Goal: Task Accomplishment & Management: Complete application form

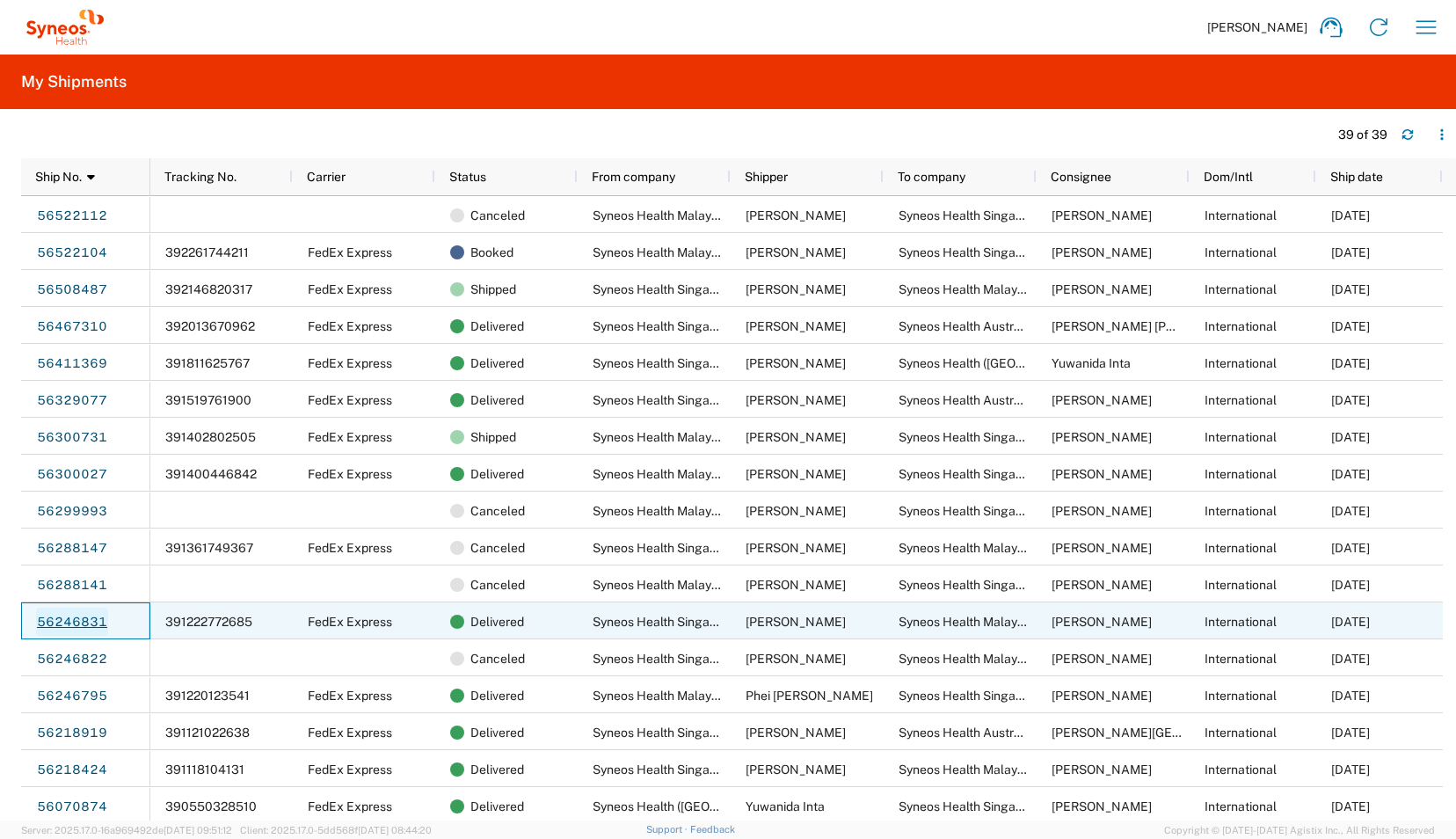
click at [79, 623] on link "56246831" at bounding box center [71, 622] width 72 height 28
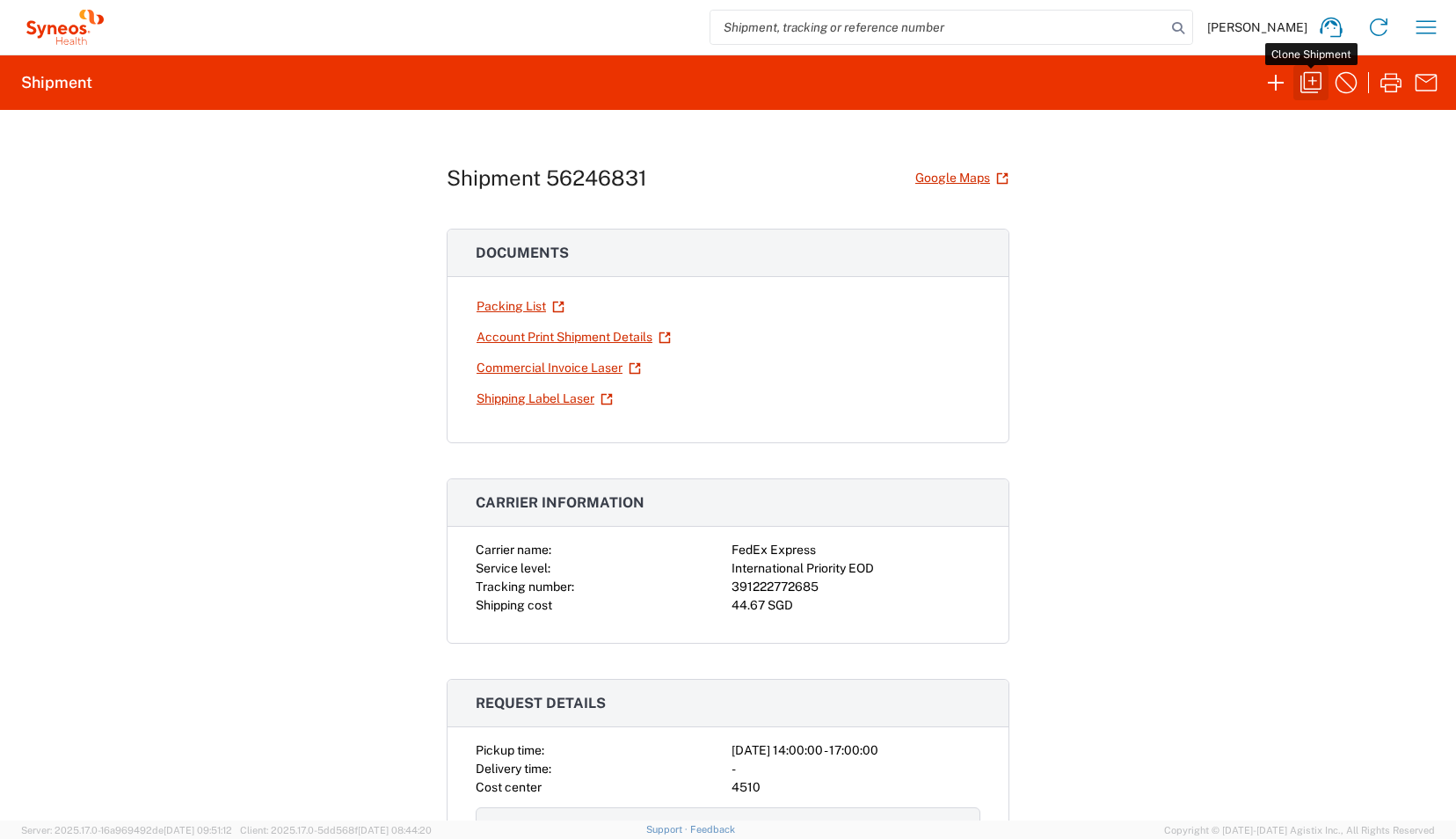
click at [1127, 77] on icon "button" at bounding box center [1310, 83] width 28 height 28
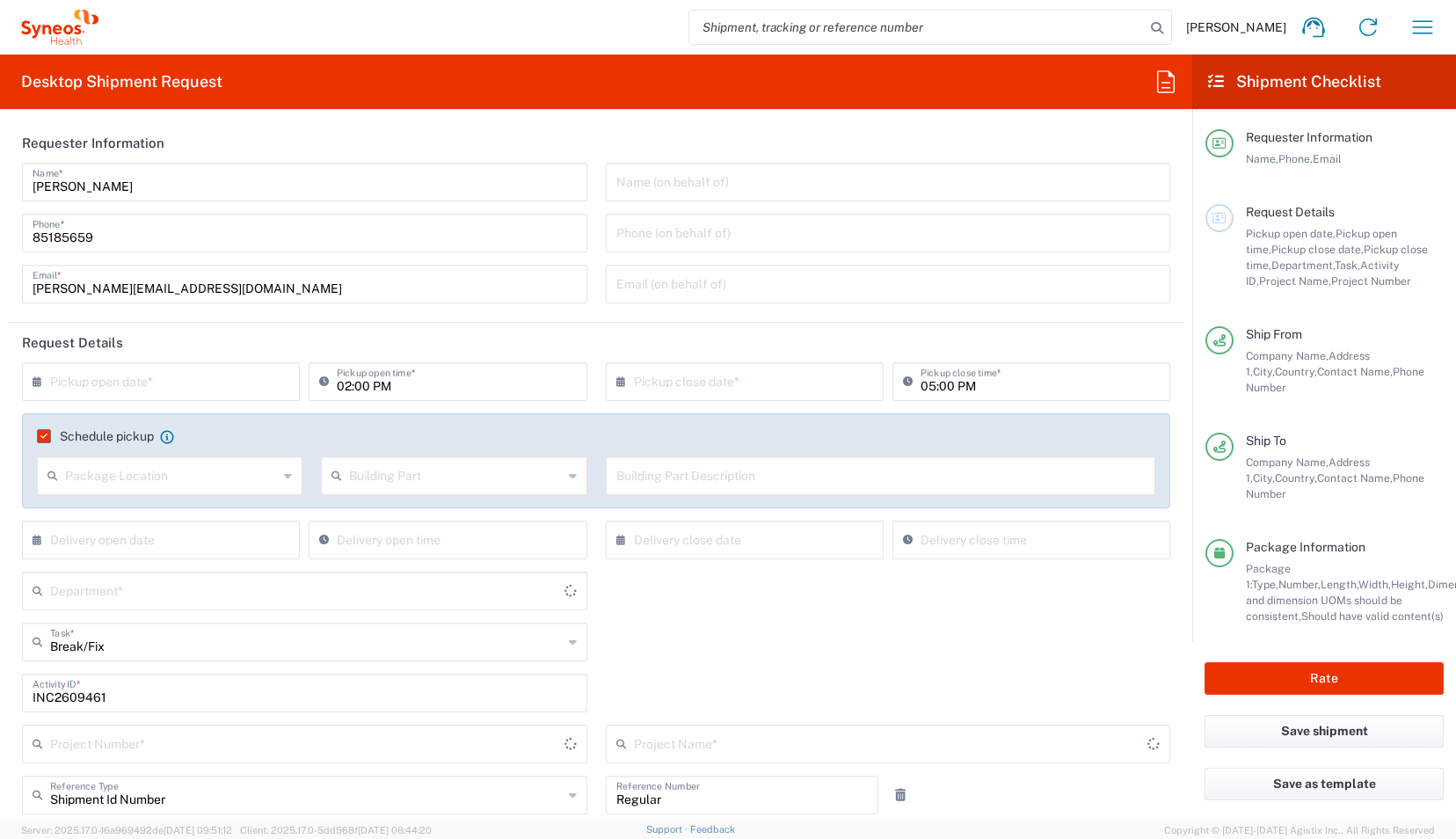
type input "[GEOGRAPHIC_DATA]"
type input "Your Packaging"
type input "4510 DEPARTMENTAL EXPENSE"
type input "4510"
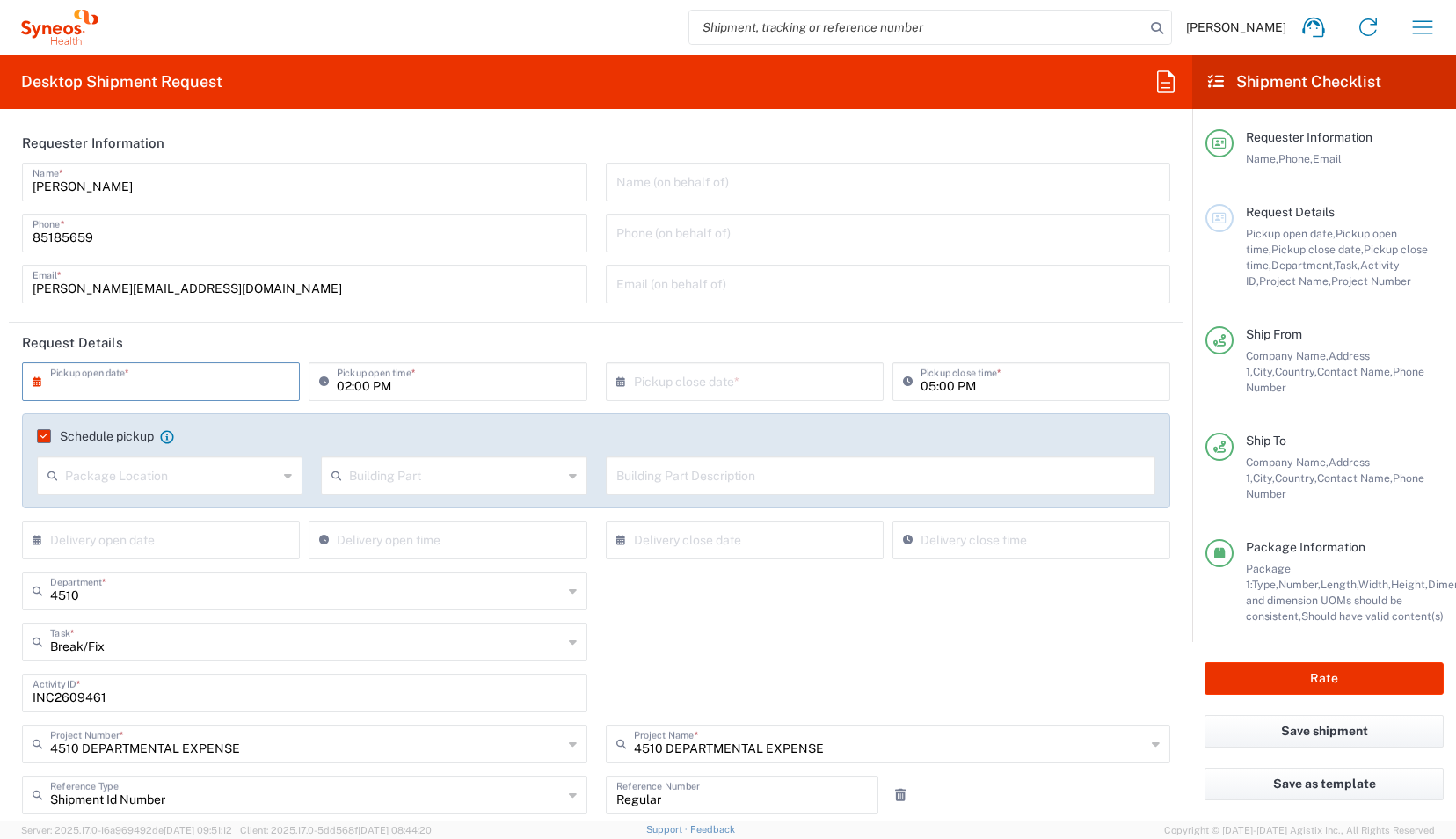
click at [224, 388] on input "text" at bounding box center [164, 380] width 229 height 31
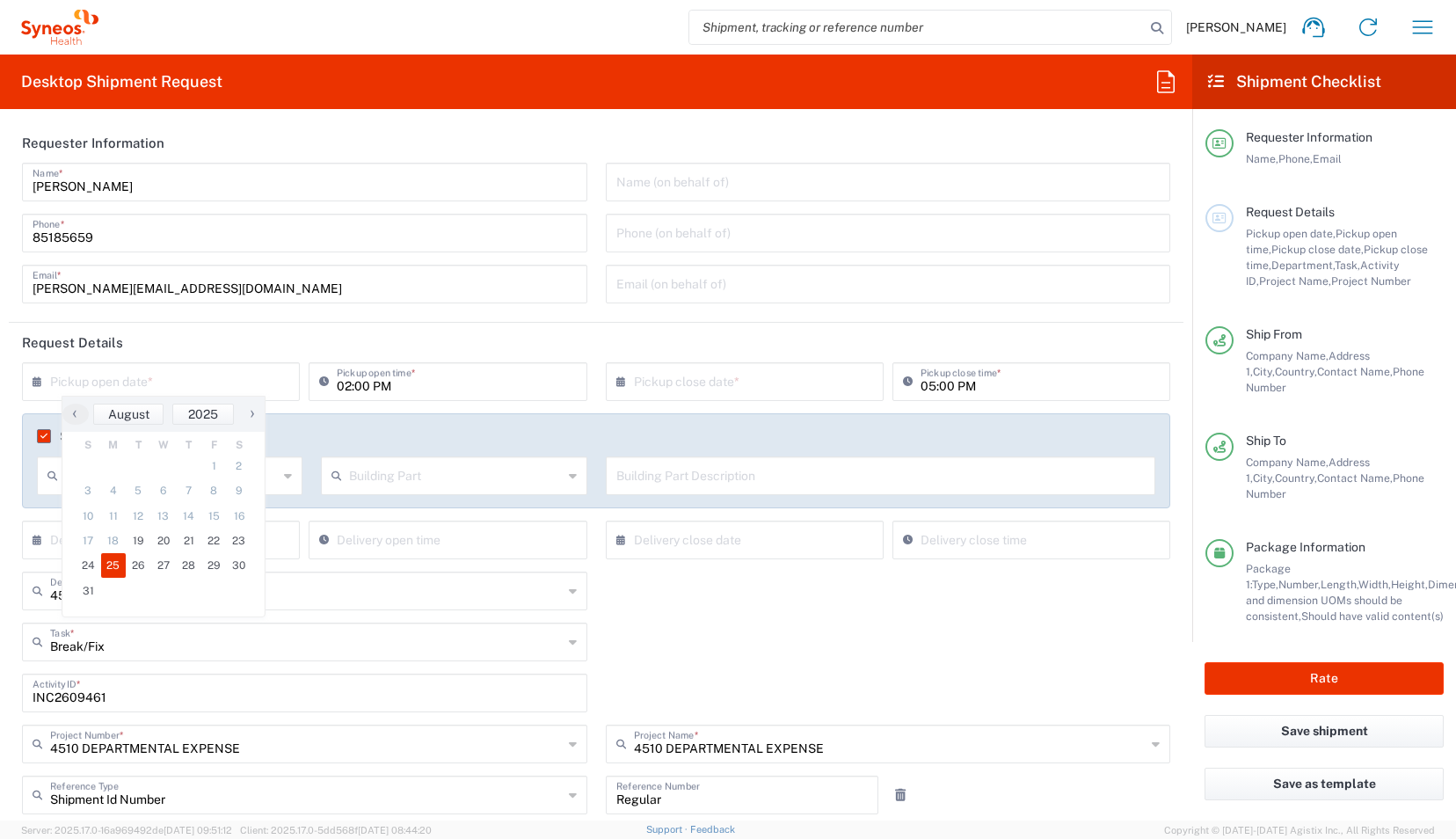
click at [116, 567] on span "25" at bounding box center [114, 566] width 25 height 24
type input "[DATE]"
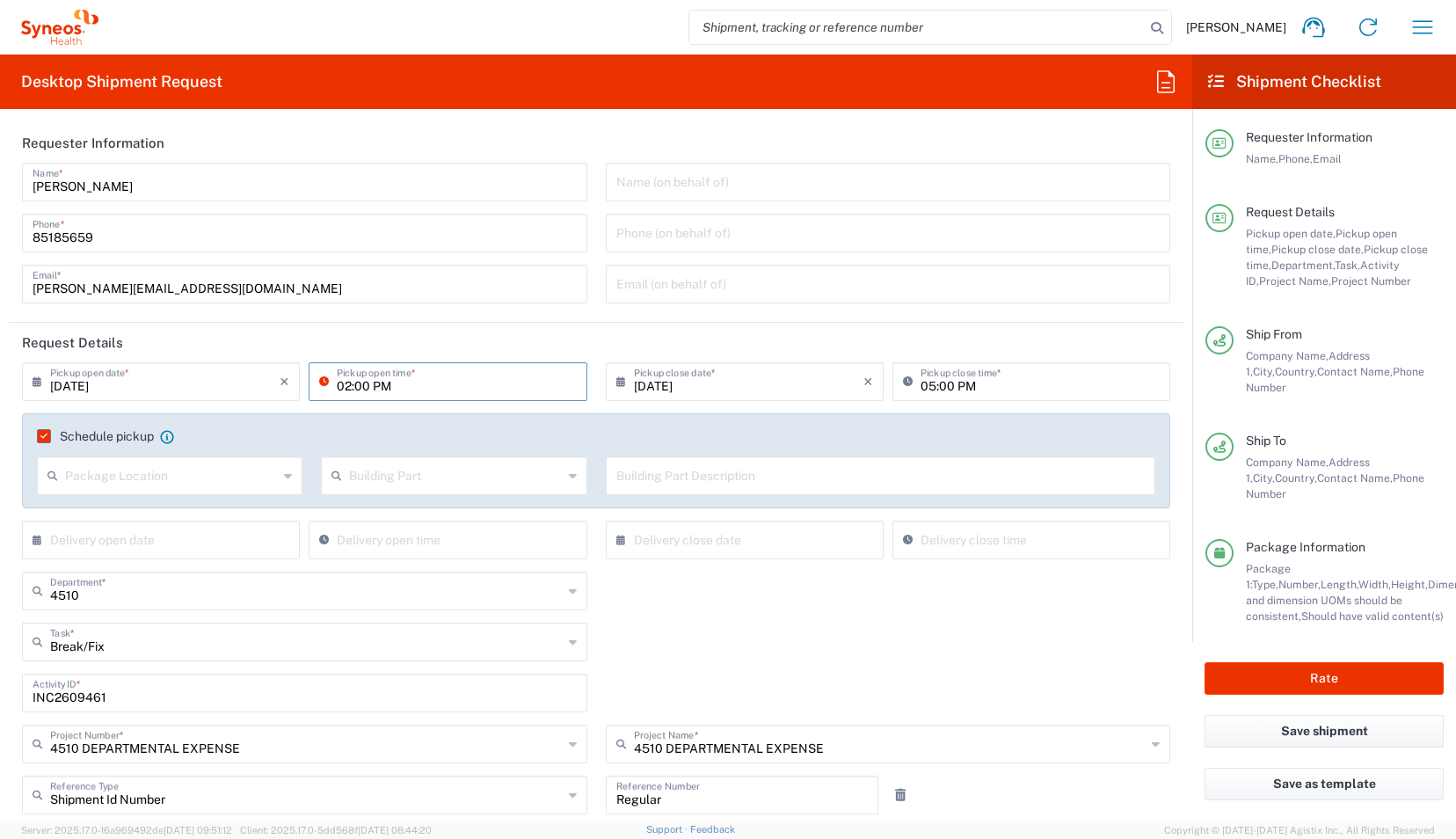
click at [345, 389] on input "02:00 PM" at bounding box center [456, 380] width 240 height 31
click at [596, 527] on div "× Delivery close date Cancel Apply Delivery close time" at bounding box center [888, 546] width 583 height 51
click at [569, 645] on icon at bounding box center [573, 642] width 8 height 28
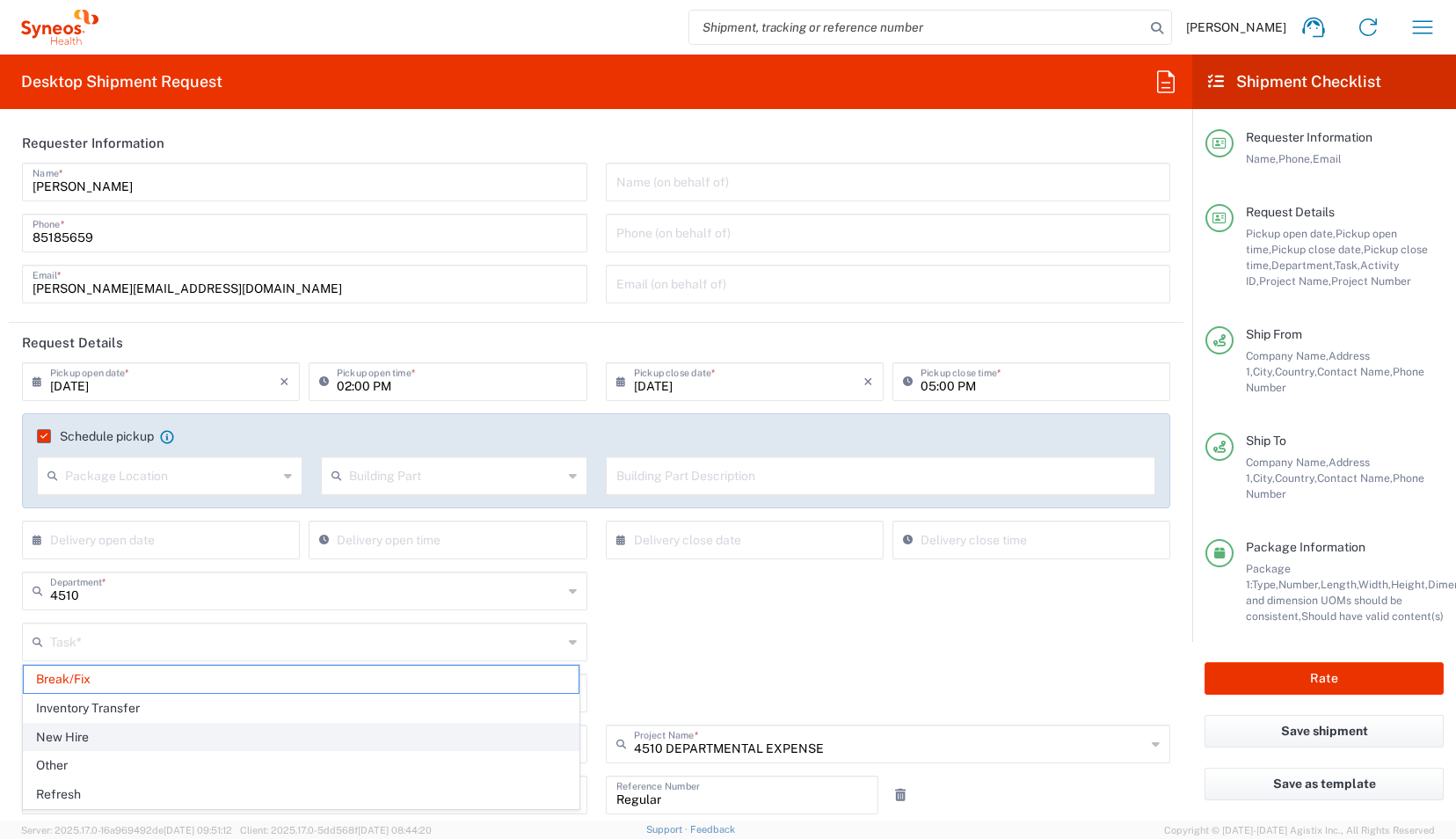
click at [121, 728] on span "New Hire" at bounding box center [301, 737] width 555 height 27
type input "New Hire"
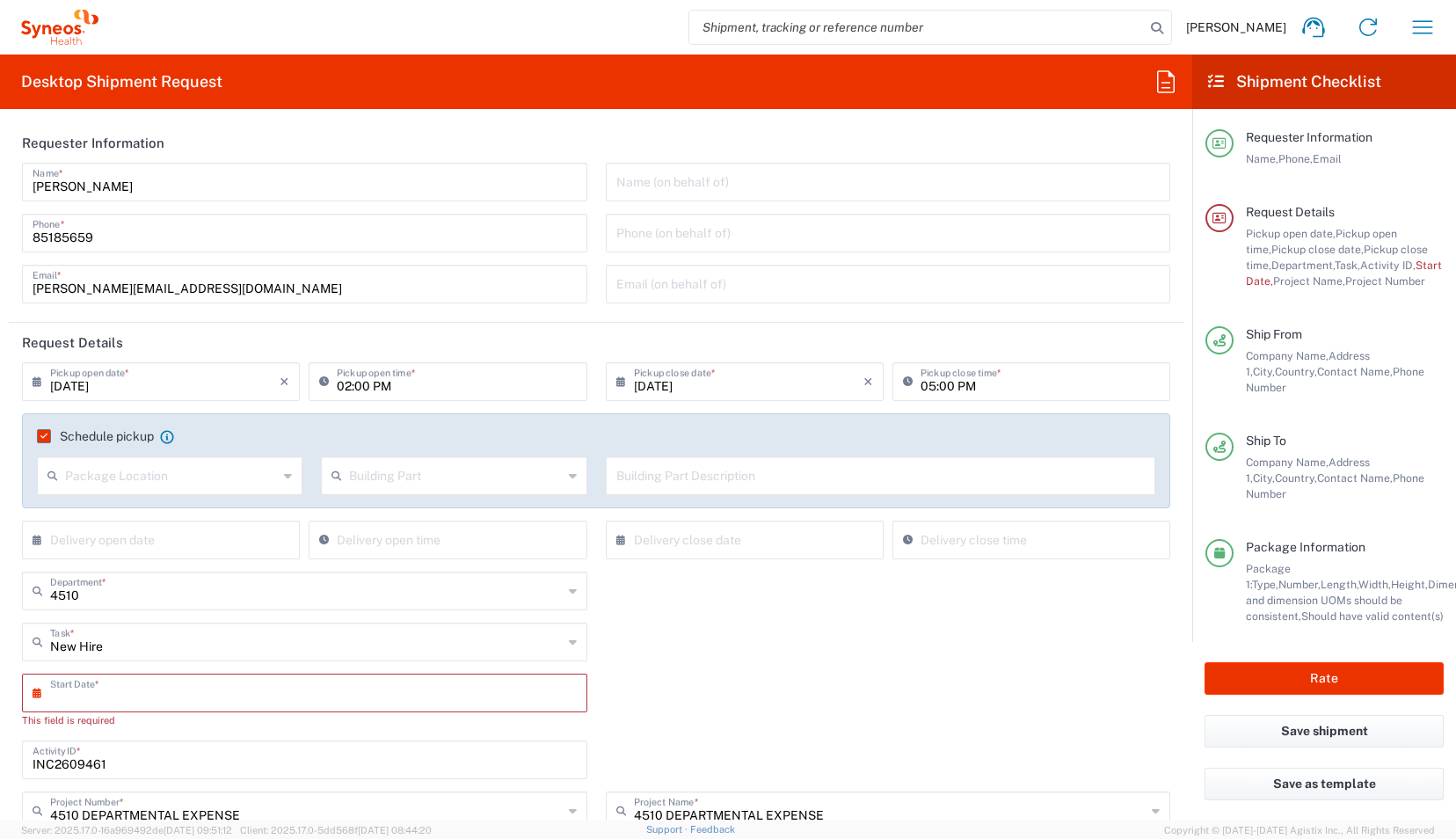
click at [125, 691] on input "text" at bounding box center [308, 691] width 517 height 31
click at [38, 693] on icon at bounding box center [41, 693] width 18 height 28
click at [137, 692] on input "text" at bounding box center [308, 691] width 517 height 31
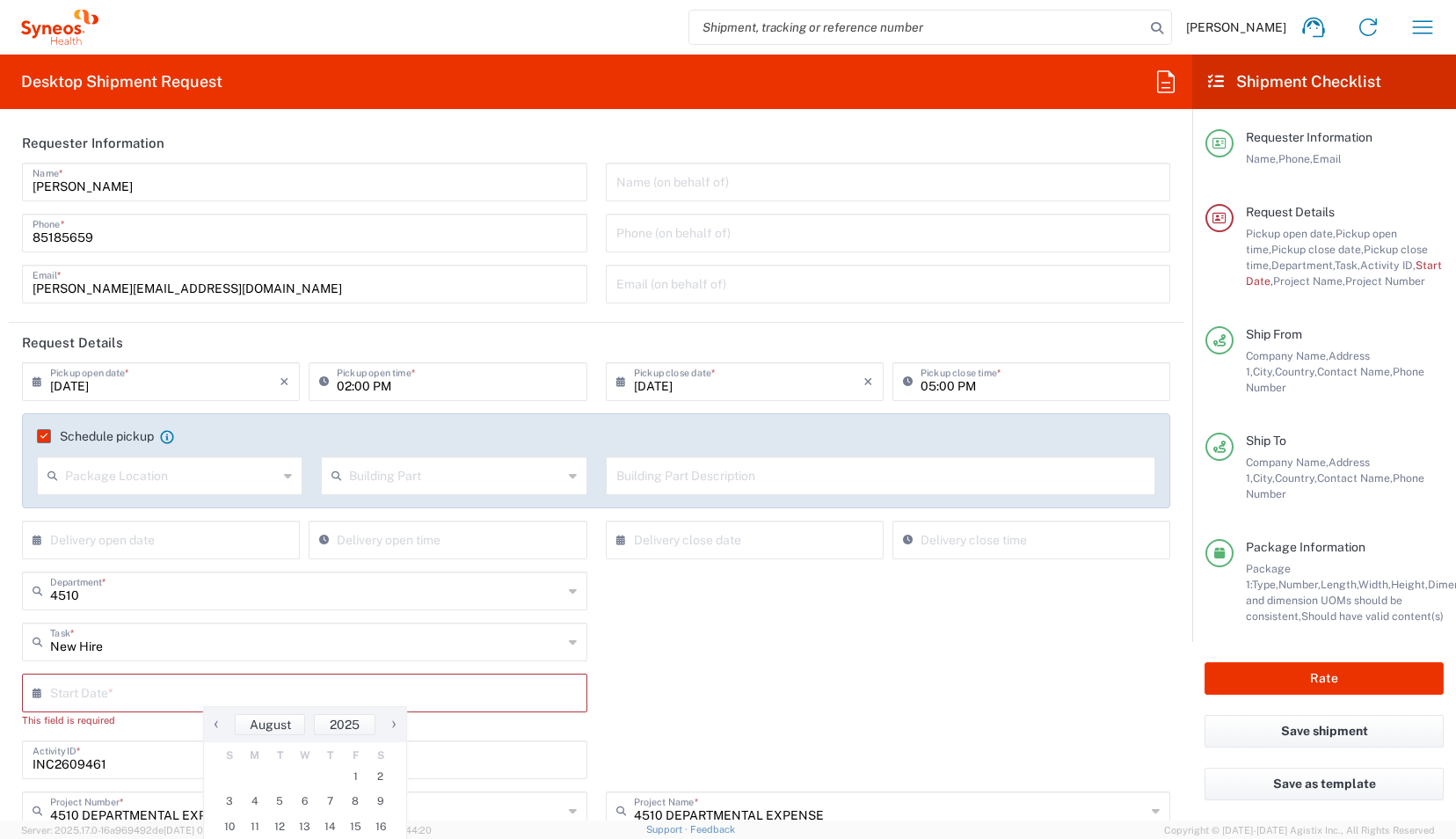
click at [396, 721] on span "›" at bounding box center [394, 723] width 26 height 21
click at [335, 784] on span "4" at bounding box center [333, 776] width 26 height 24
type input "[DATE]"
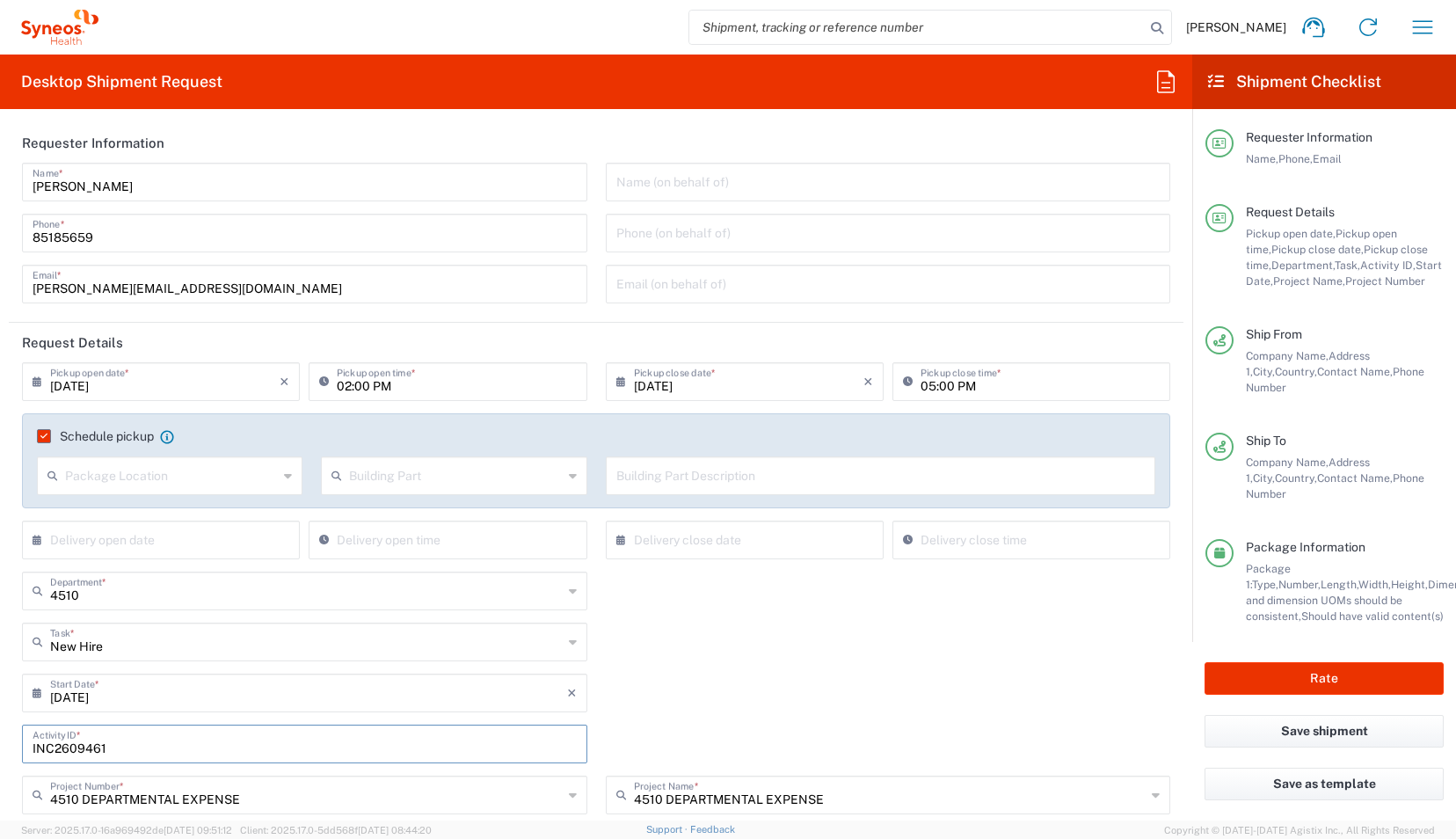
drag, startPoint x: 134, startPoint y: 750, endPoint x: 0, endPoint y: 739, distance: 134.5
click at [0, 739] on html "[PERSON_NAME] Home Shipment estimator Shipment tracking Desktop shipment reques…" at bounding box center [728, 419] width 1456 height 839
paste input "SCTASK2680568"
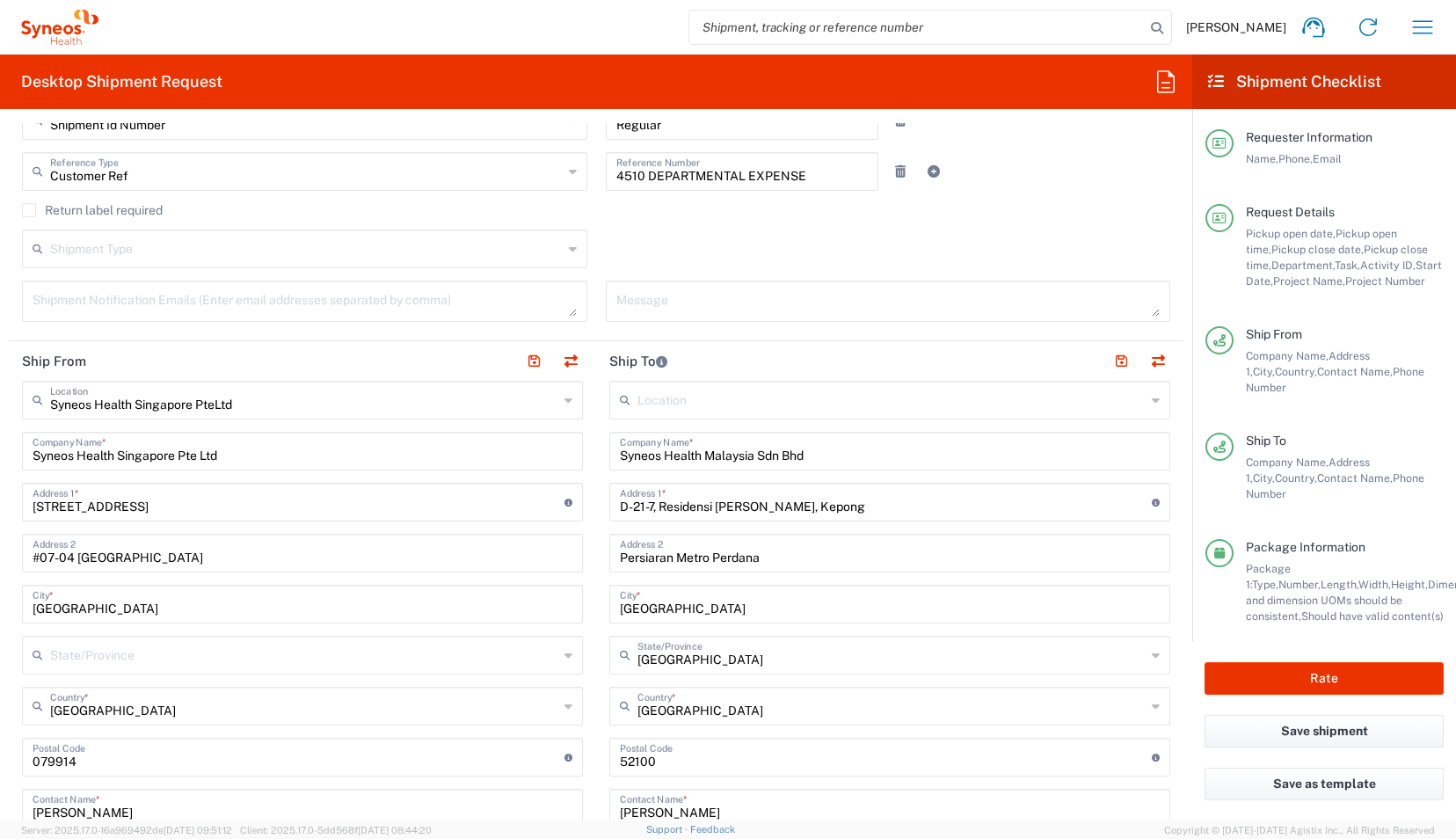
scroll to position [738, 0]
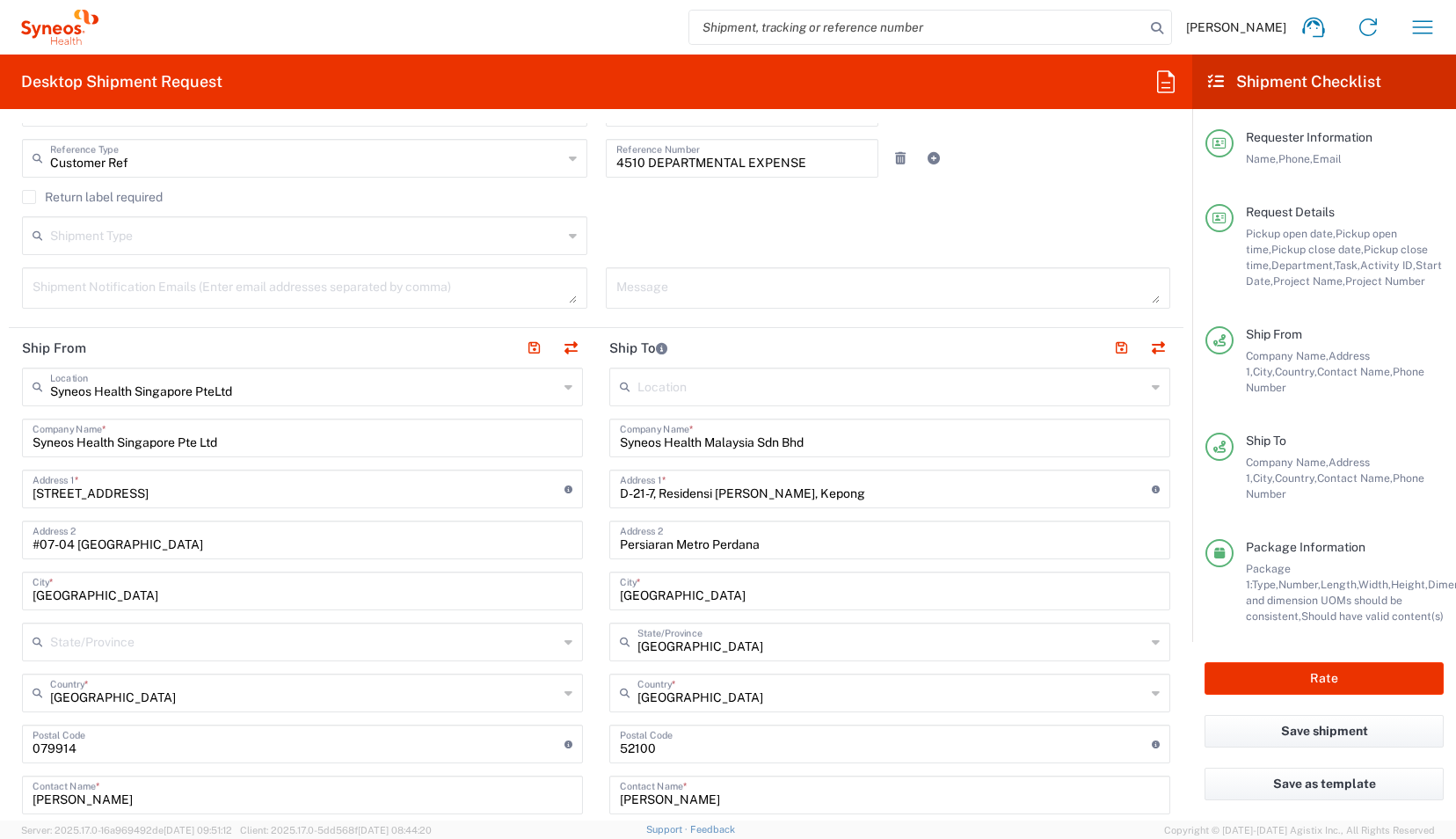
type input "SCTASK2680568"
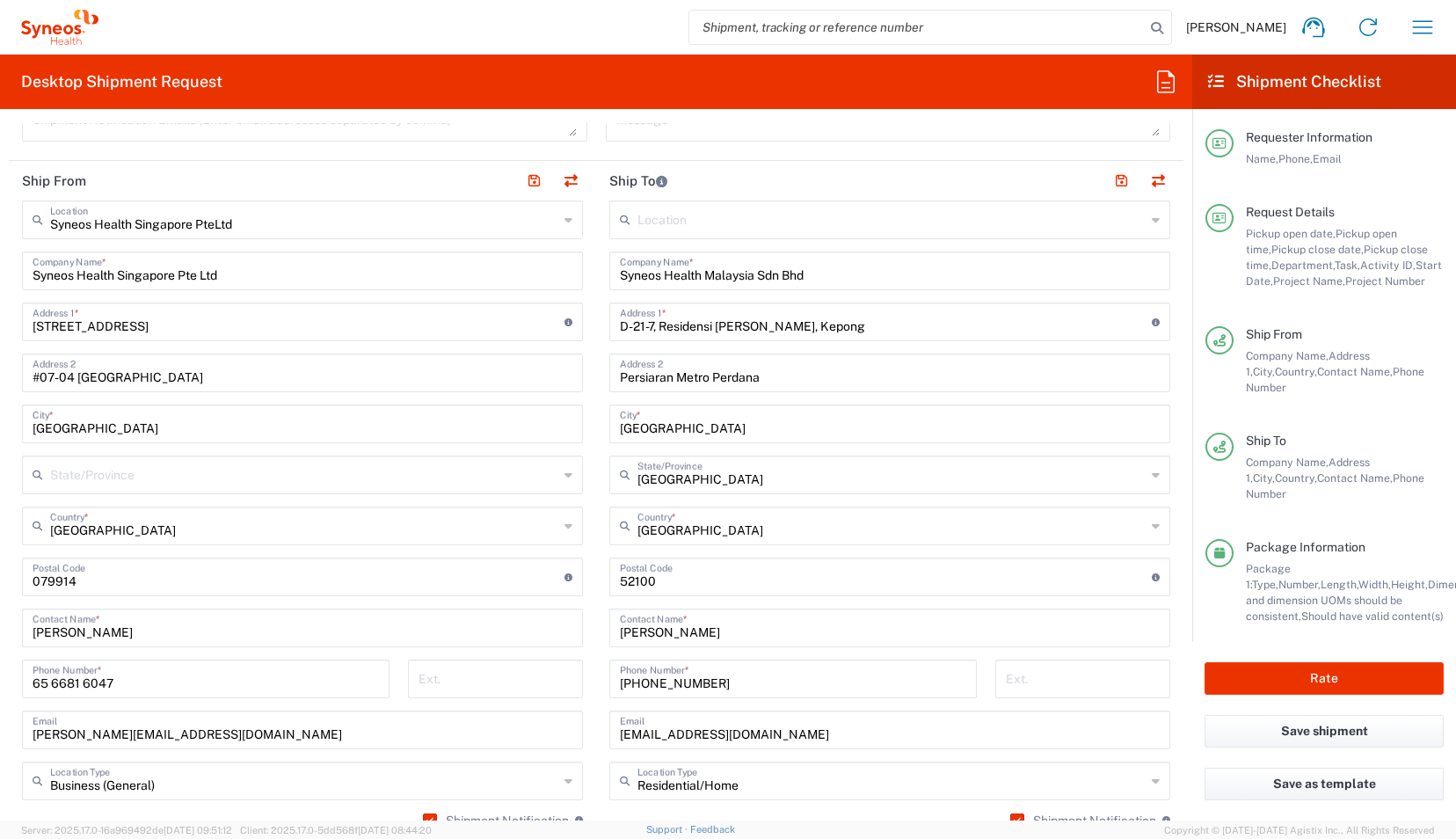
scroll to position [916, 0]
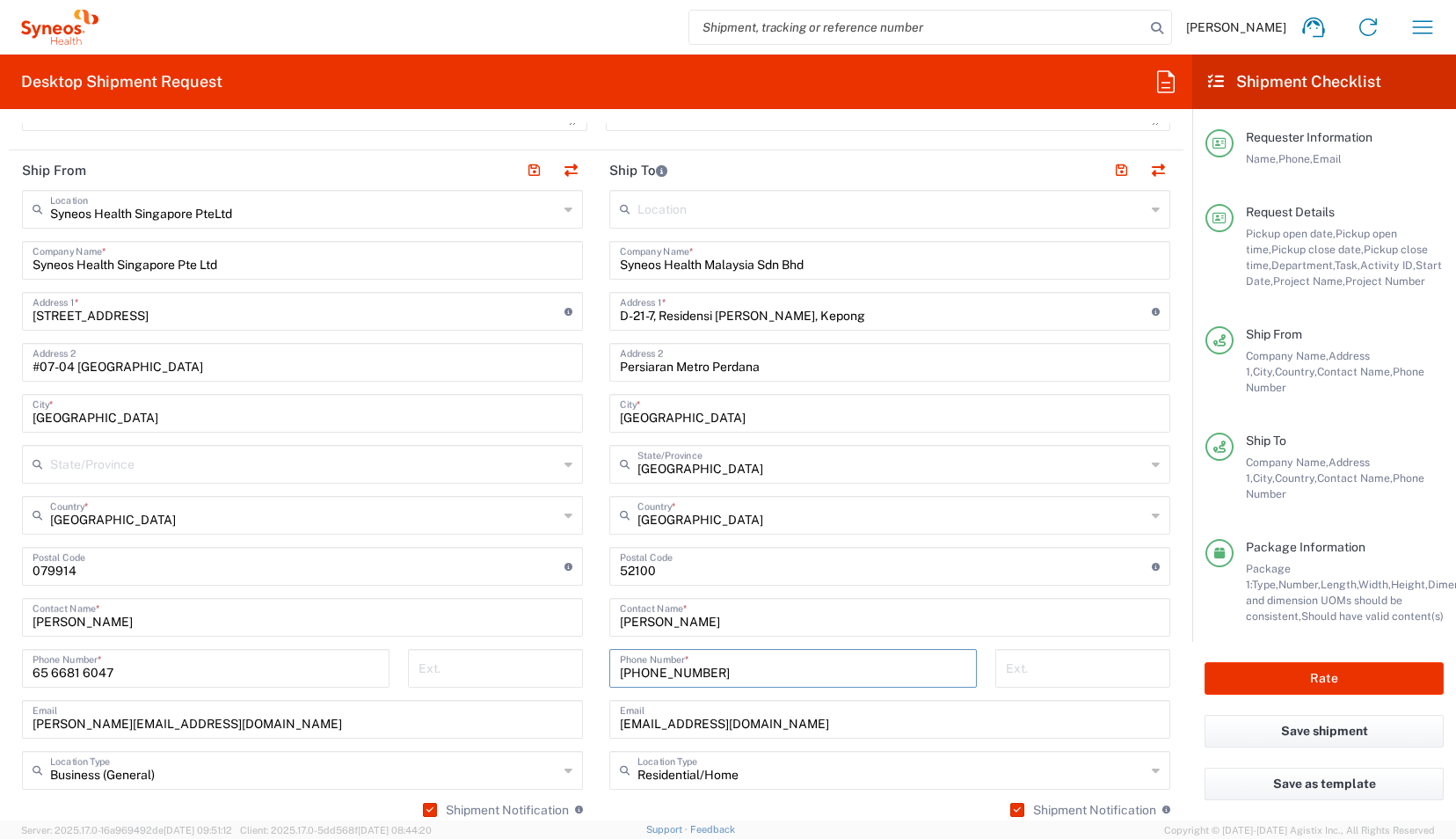
drag, startPoint x: 730, startPoint y: 665, endPoint x: 477, endPoint y: 669, distance: 253.0
click at [477, 669] on div "Ship From Syneos Health Singapore PteLtd Location Syneos Health [GEOGRAPHIC_DAT…" at bounding box center [596, 568] width 1174 height 836
paste input "7-7026742"
type input "[PHONE_NUMBER]"
drag, startPoint x: 828, startPoint y: 718, endPoint x: 526, endPoint y: 711, distance: 302.1
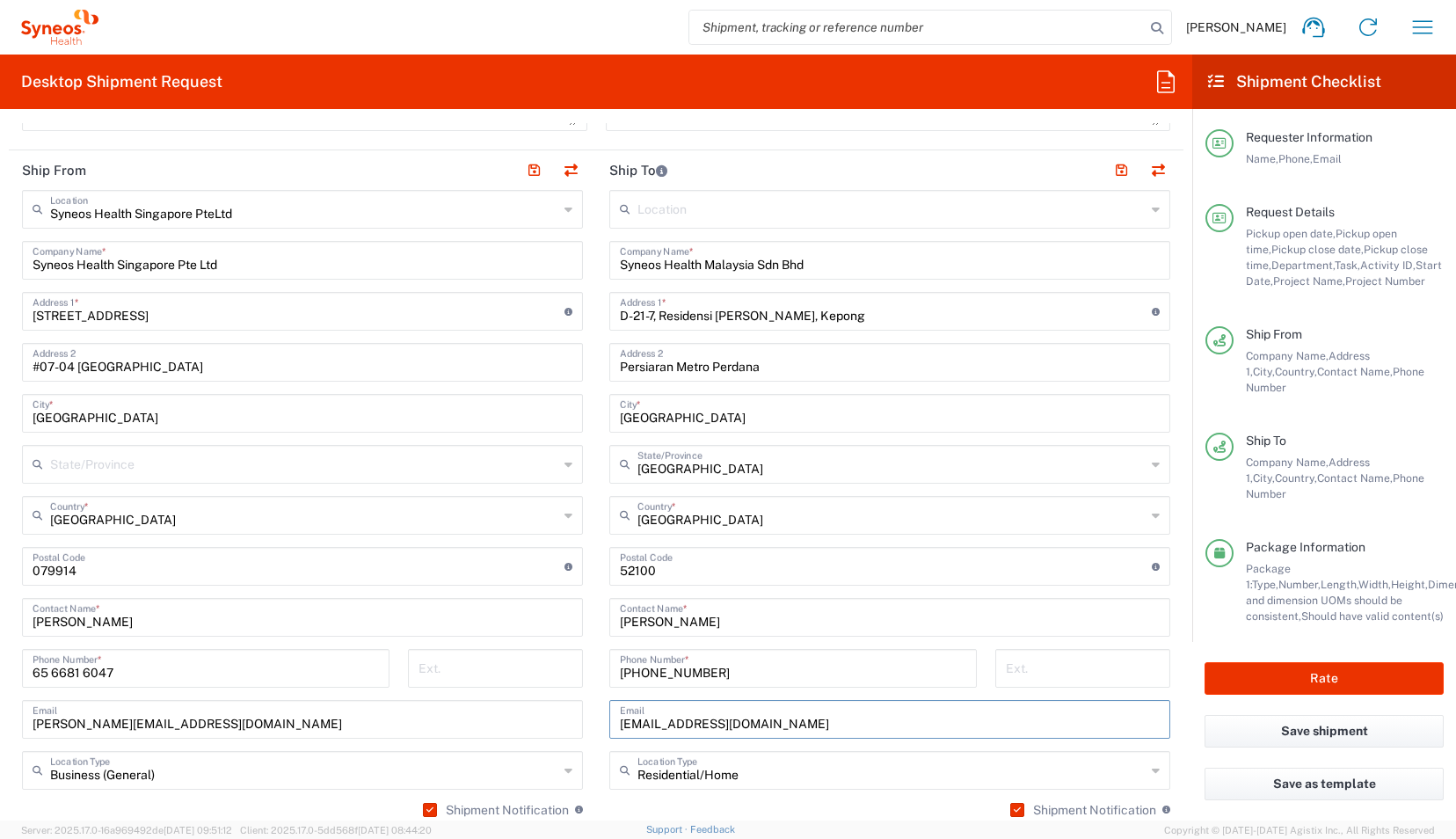
click at [526, 711] on div "Ship From Syneos Health Singapore PteLtd Location Syneos Health [GEOGRAPHIC_DAT…" at bounding box center [596, 568] width 1174 height 836
type input "[EMAIL_ADDRESS][DOMAIN_NAME]"
drag, startPoint x: 750, startPoint y: 614, endPoint x: 513, endPoint y: 623, distance: 237.2
click at [513, 623] on div "Ship From Syneos Health Singapore PteLtd Location Syneos Health [GEOGRAPHIC_DAT…" at bounding box center [596, 568] width 1174 height 836
type input "[PERSON_NAME]"
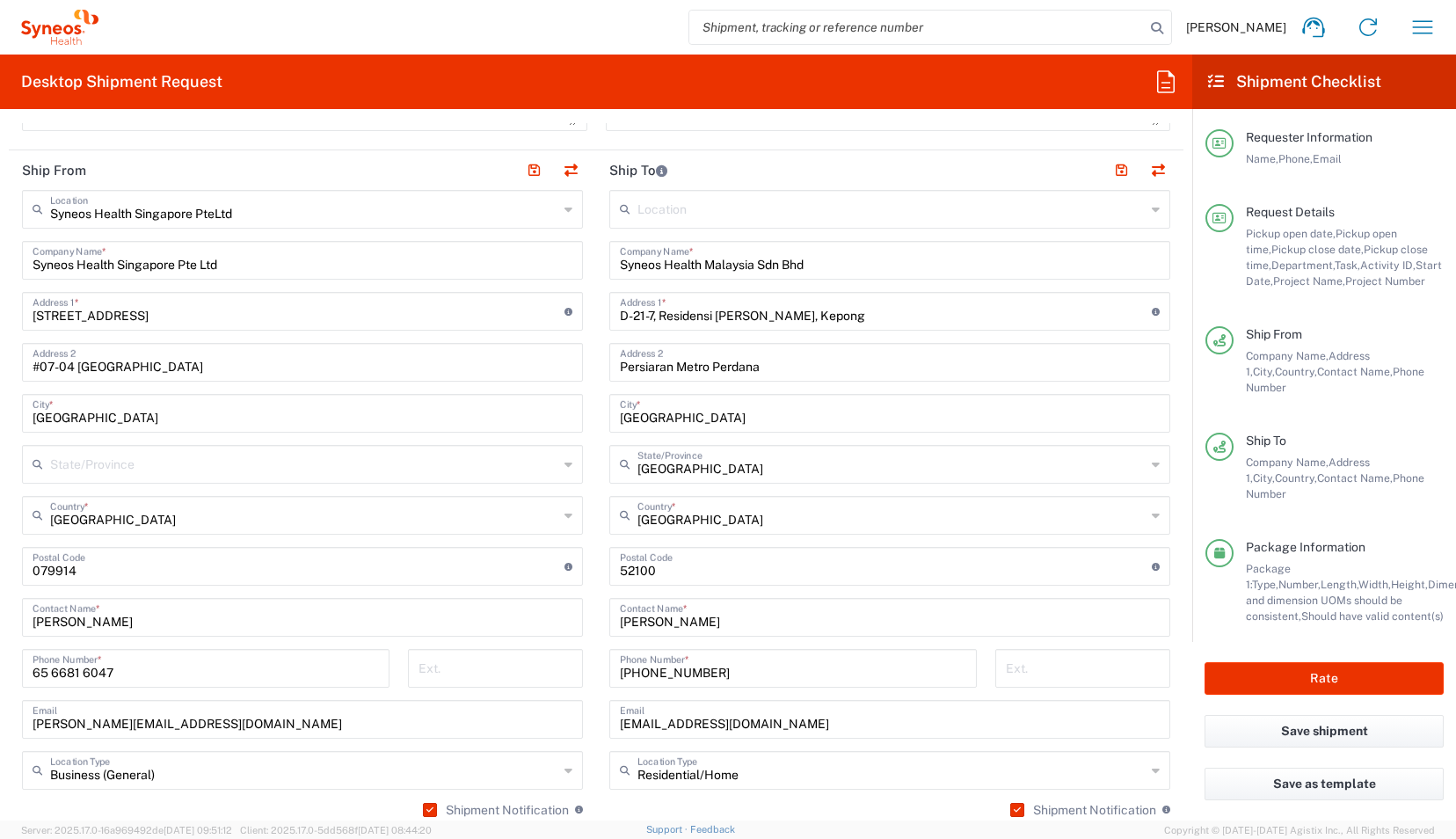
click at [579, 678] on div "Ext." at bounding box center [496, 675] width 194 height 51
drag, startPoint x: 882, startPoint y: 311, endPoint x: 410, endPoint y: 300, distance: 472.1
click at [410, 300] on div "Ship From Syneos Health Singapore PteLtd Location Syneos Health [GEOGRAPHIC_DAT…" at bounding box center [596, 568] width 1174 height 836
paste input "No. 4, T/L 20"
type input "No. 4, T/L 20"
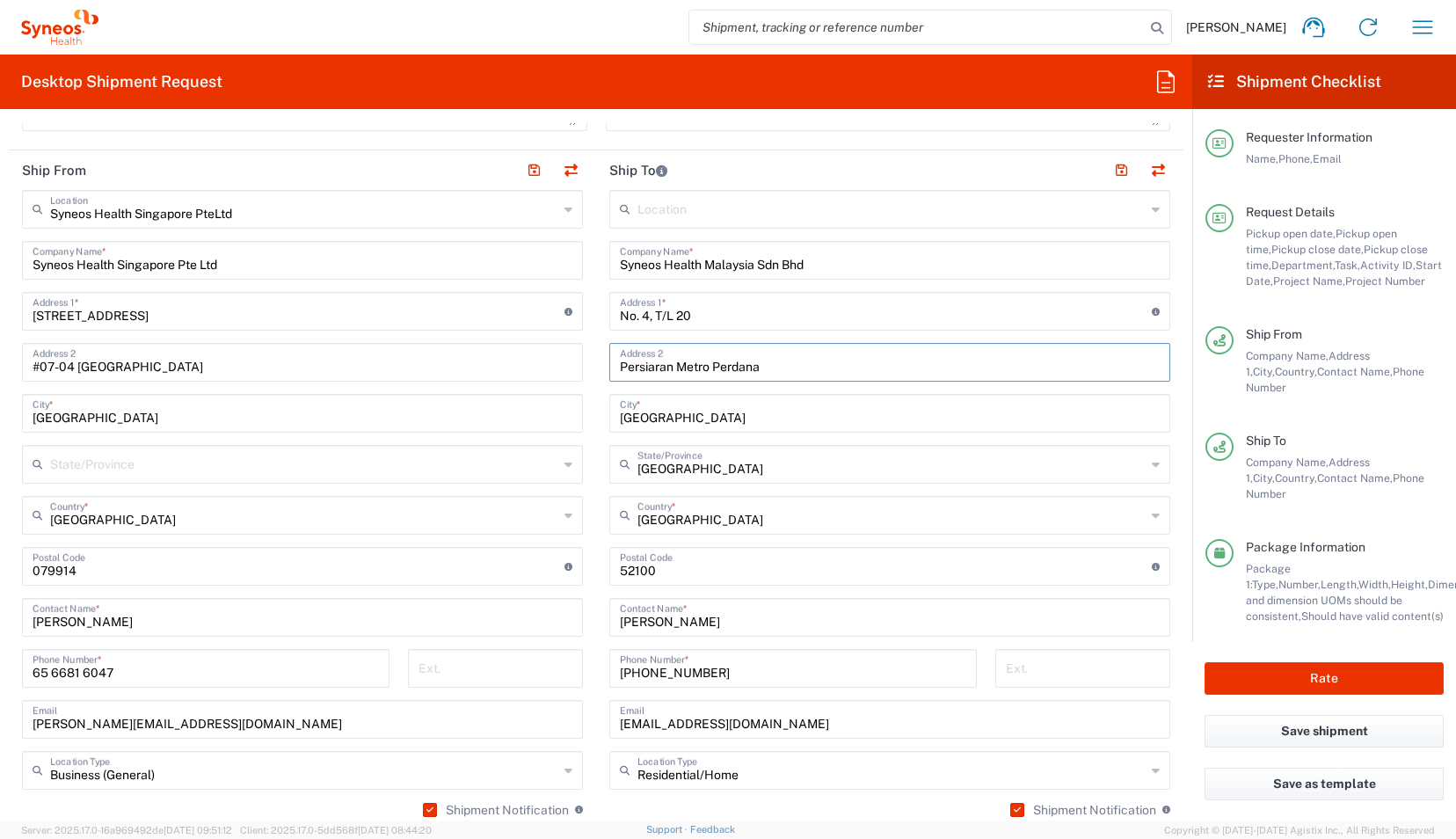
drag, startPoint x: 775, startPoint y: 360, endPoint x: 483, endPoint y: 340, distance: 292.7
click at [483, 340] on div "Ship From Syneos Health Singapore PteLtd Location Syneos Health [GEOGRAPHIC_DAT…" at bounding box center [596, 568] width 1174 height 836
paste input "[GEOGRAPHIC_DATA]"
click at [817, 362] on input "[GEOGRAPHIC_DATA]" at bounding box center [890, 361] width 540 height 31
paste input "[PERSON_NAME][DATE]"
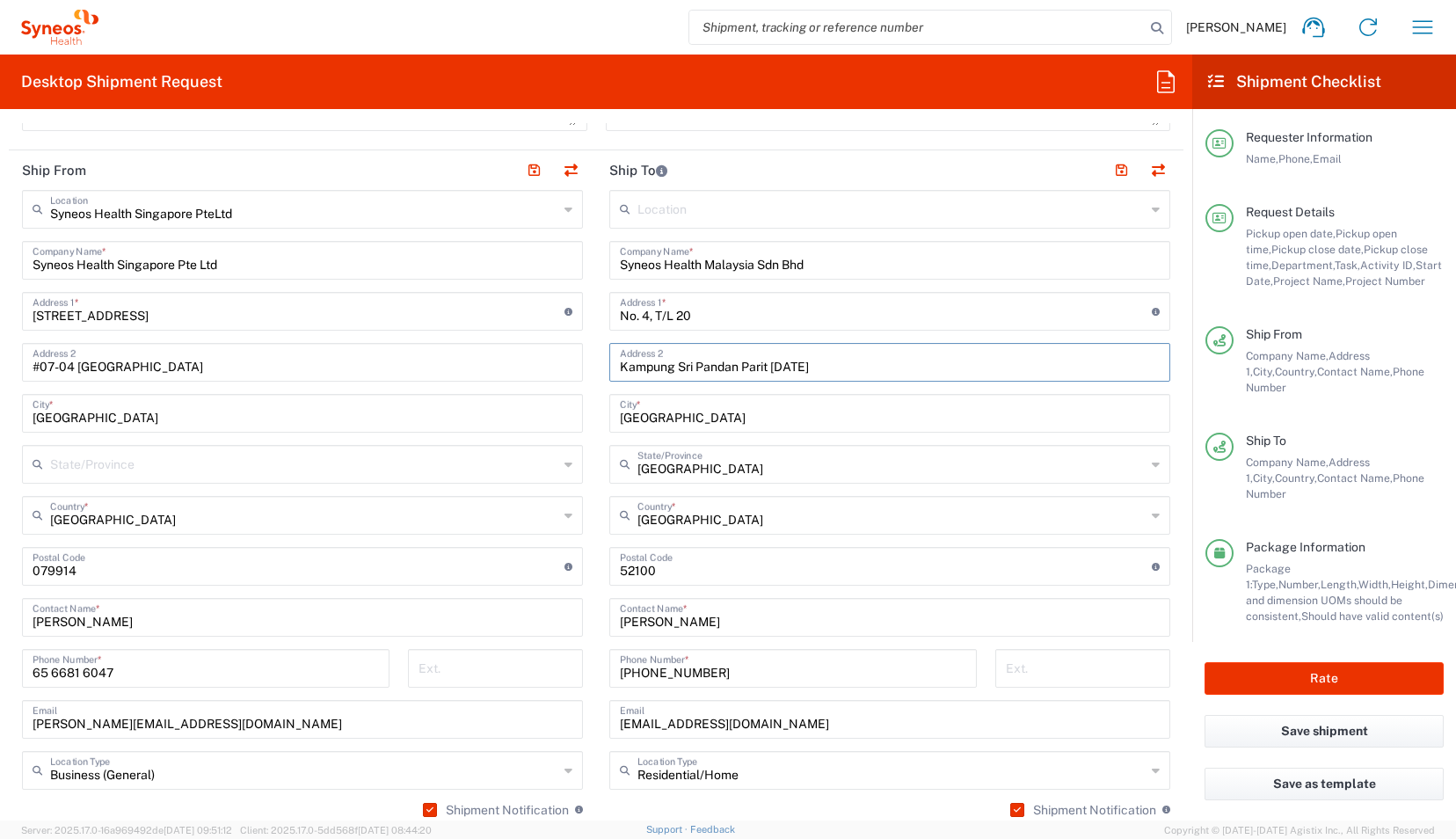
type input "Kampung Sri Pandan Parit [DATE]"
drag, startPoint x: 741, startPoint y: 419, endPoint x: 534, endPoint y: 403, distance: 207.6
click at [534, 403] on div "Ship From Syneos Health Singapore PteLtd Location Syneos Health [GEOGRAPHIC_DAT…" at bounding box center [596, 568] width 1174 height 836
type input "Batu Pahat"
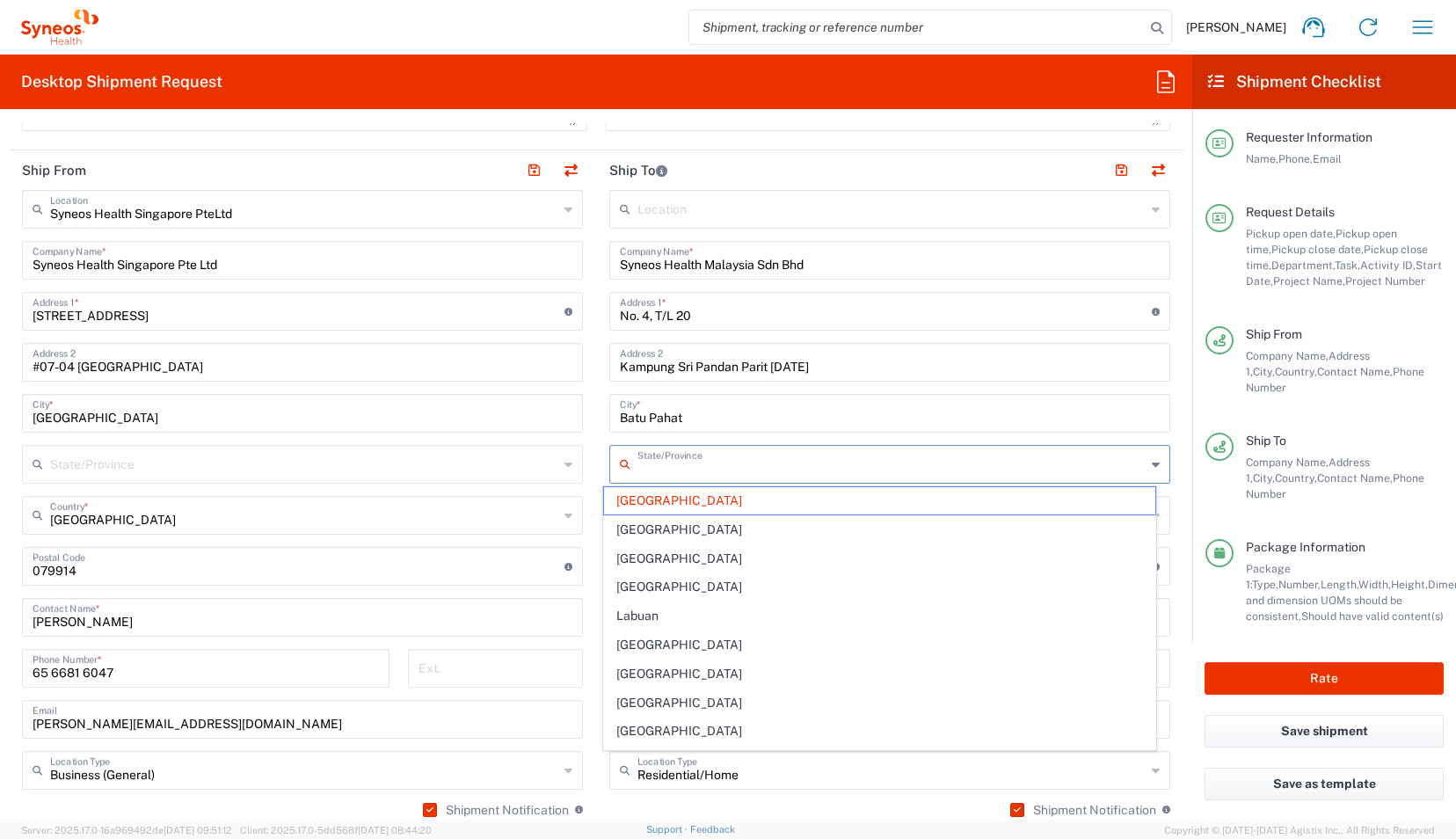
drag, startPoint x: 748, startPoint y: 471, endPoint x: 401, endPoint y: 450, distance: 347.6
click at [401, 450] on div "Ship From Syneos Health Singapore PteLtd Location Syneos Health [GEOGRAPHIC_DAT…" at bounding box center [596, 568] width 1174 height 836
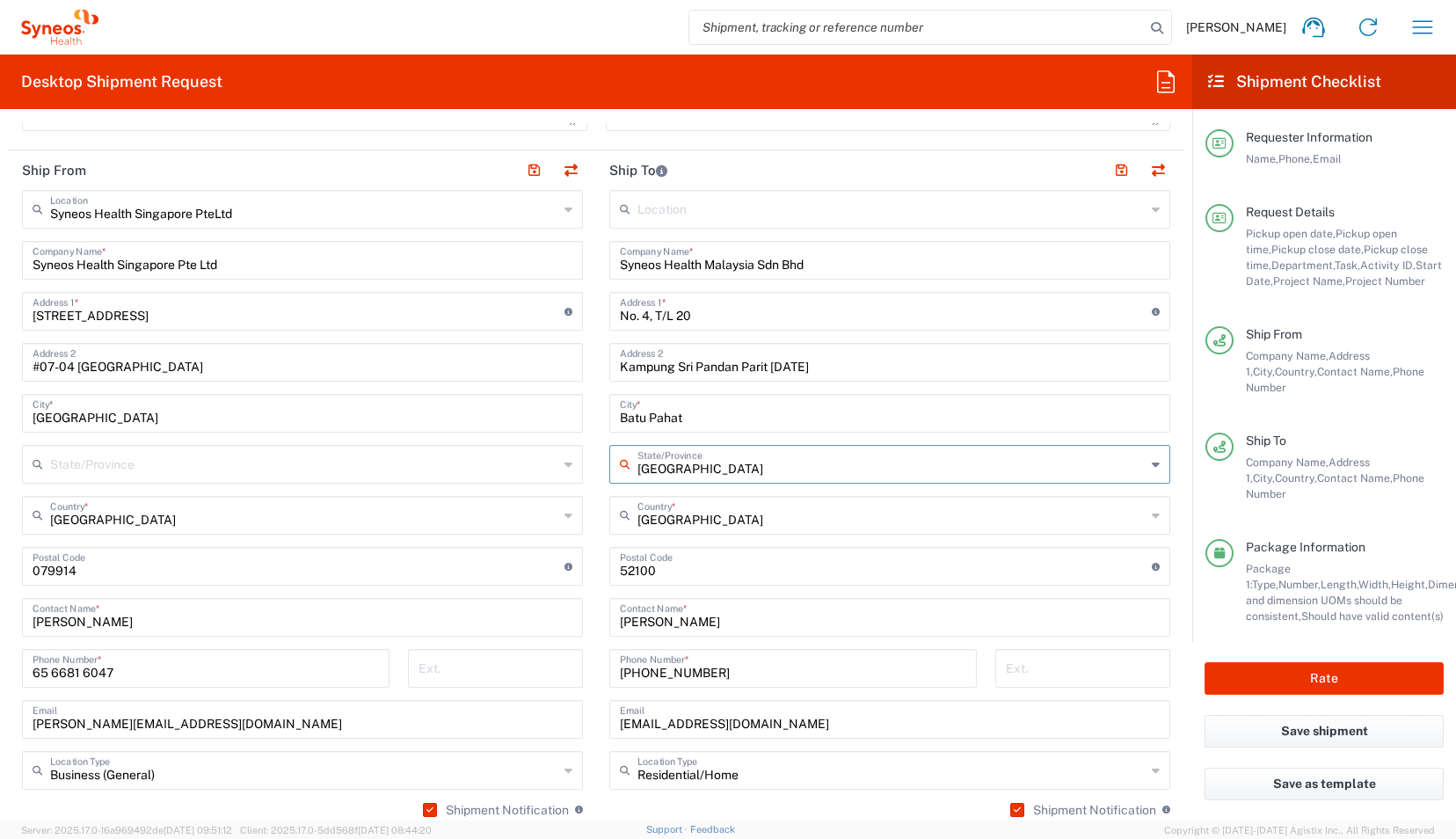
drag, startPoint x: 782, startPoint y: 467, endPoint x: 515, endPoint y: 450, distance: 267.5
click at [515, 450] on div "Ship From Syneos Health Singapore PteLtd Location Syneos Health [GEOGRAPHIC_DAT…" at bounding box center [596, 568] width 1174 height 836
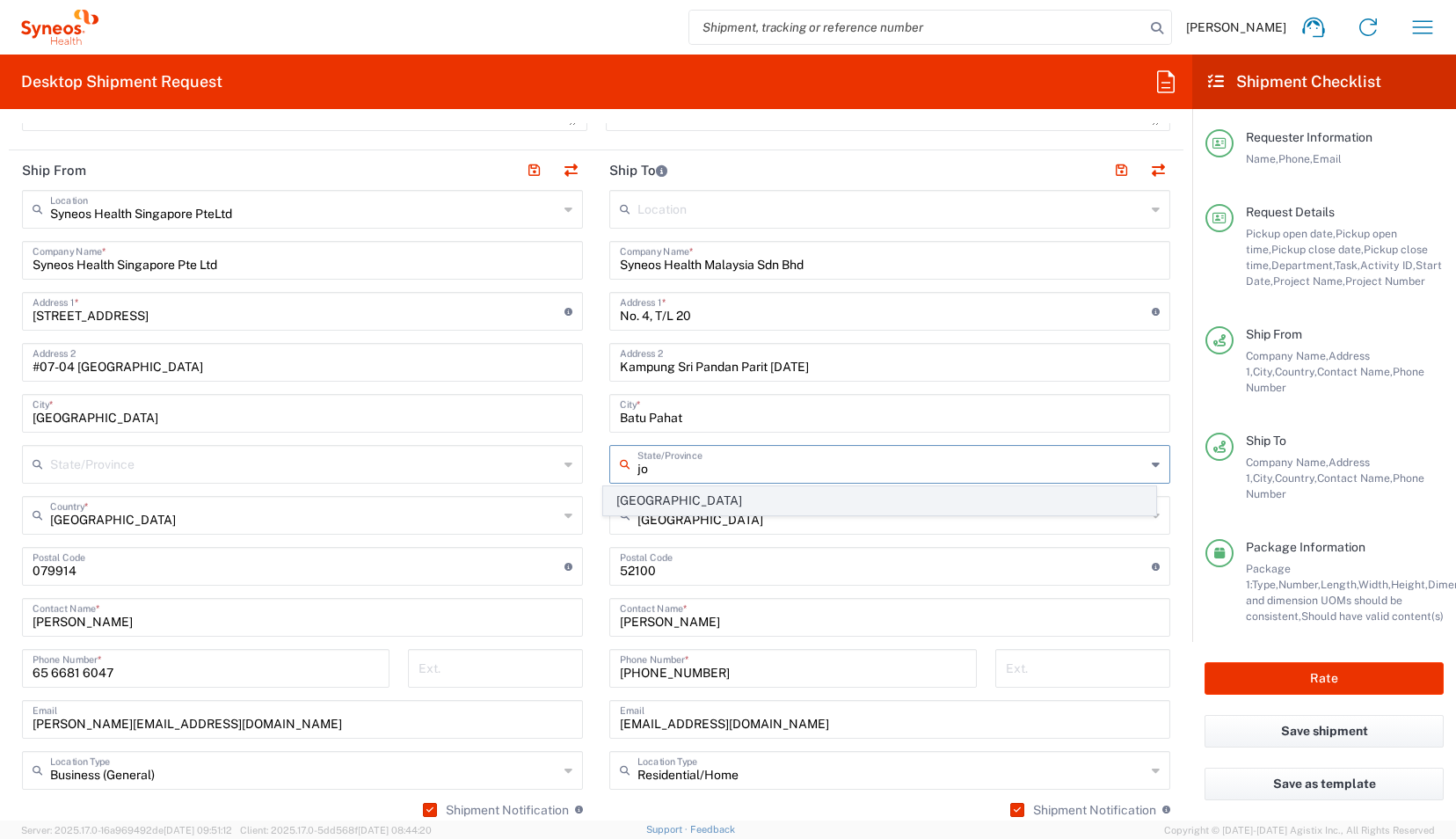
click at [648, 498] on span "[GEOGRAPHIC_DATA]" at bounding box center [879, 501] width 550 height 27
type input "[GEOGRAPHIC_DATA]"
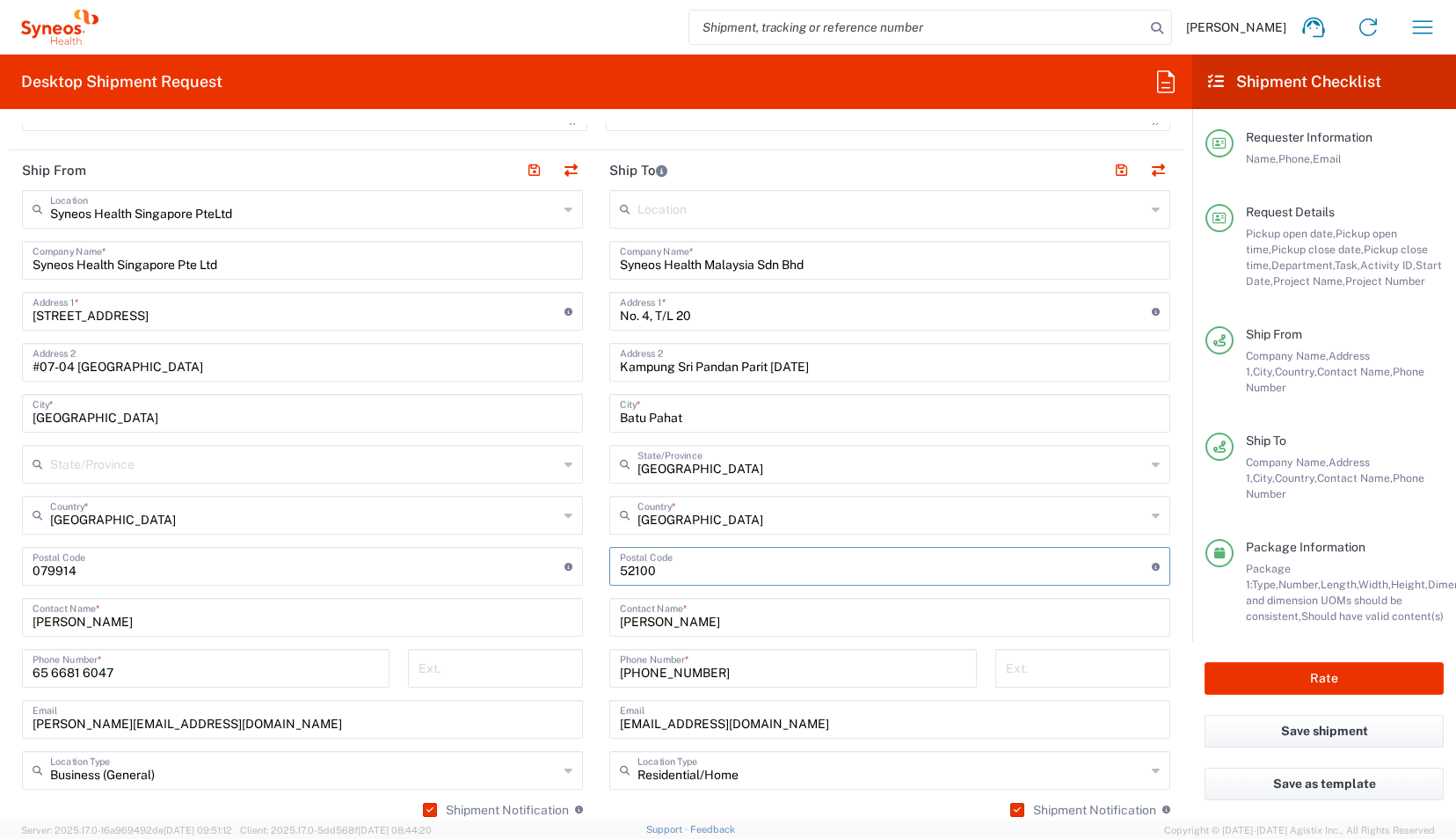
drag, startPoint x: 660, startPoint y: 571, endPoint x: 487, endPoint y: 557, distance: 173.6
click at [487, 557] on div "Ship From Syneos Health Singapore PteLtd Location Syneos Health [GEOGRAPHIC_DAT…" at bounding box center [596, 568] width 1174 height 836
type input "86400"
click at [576, 424] on main "Syneos Health Singapore PteLtd Location Syneos Health [GEOGRAPHIC_DATA] PteLtd …" at bounding box center [302, 559] width 587 height 738
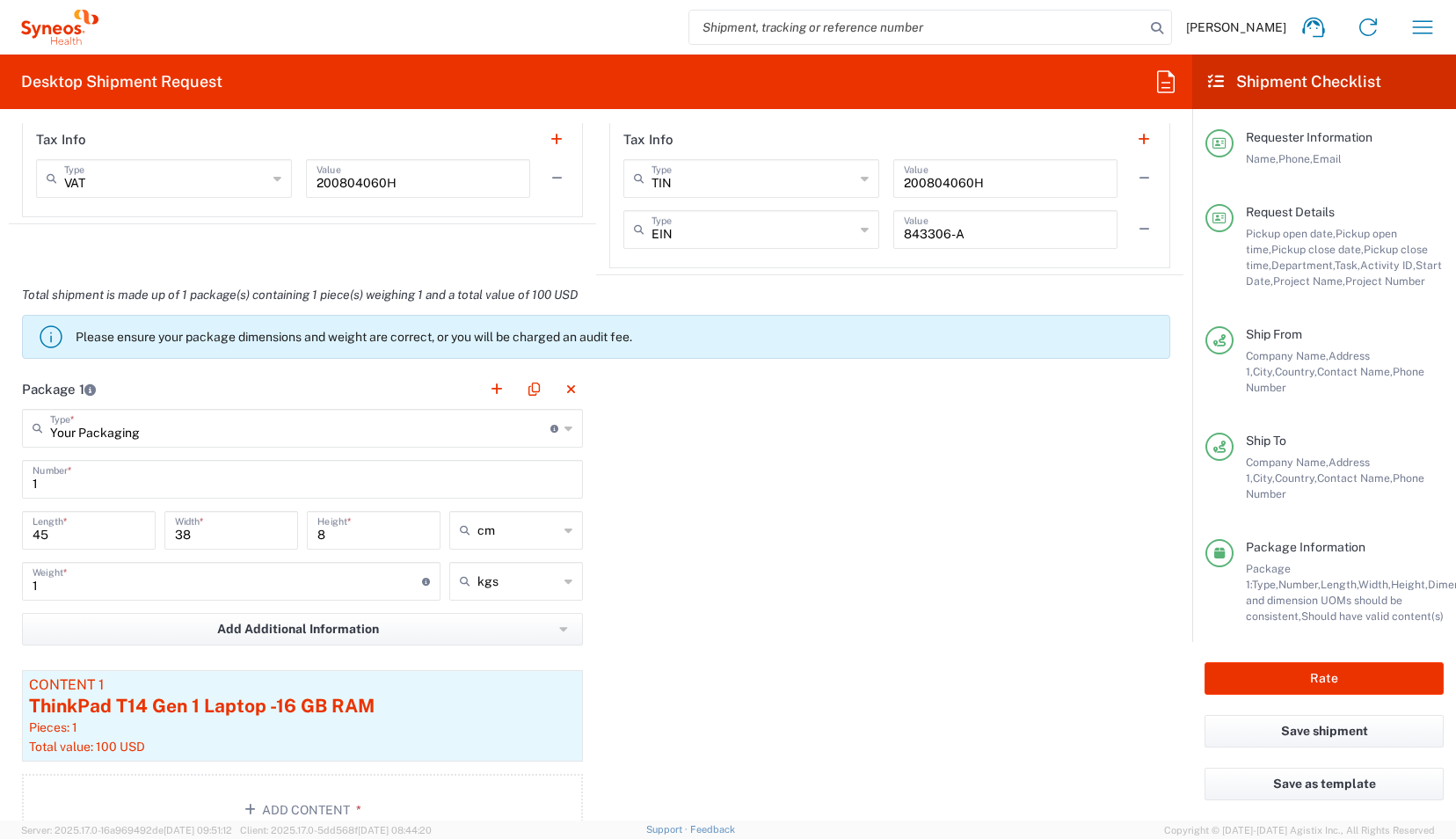
scroll to position [1630, 0]
drag, startPoint x: 118, startPoint y: 529, endPoint x: 0, endPoint y: 541, distance: 118.6
click at [0, 541] on html "[PERSON_NAME] Home Shipment estimator Shipment tracking Desktop shipment reques…" at bounding box center [728, 419] width 1456 height 839
type input "50"
drag, startPoint x: 225, startPoint y: 525, endPoint x: 0, endPoint y: 442, distance: 239.8
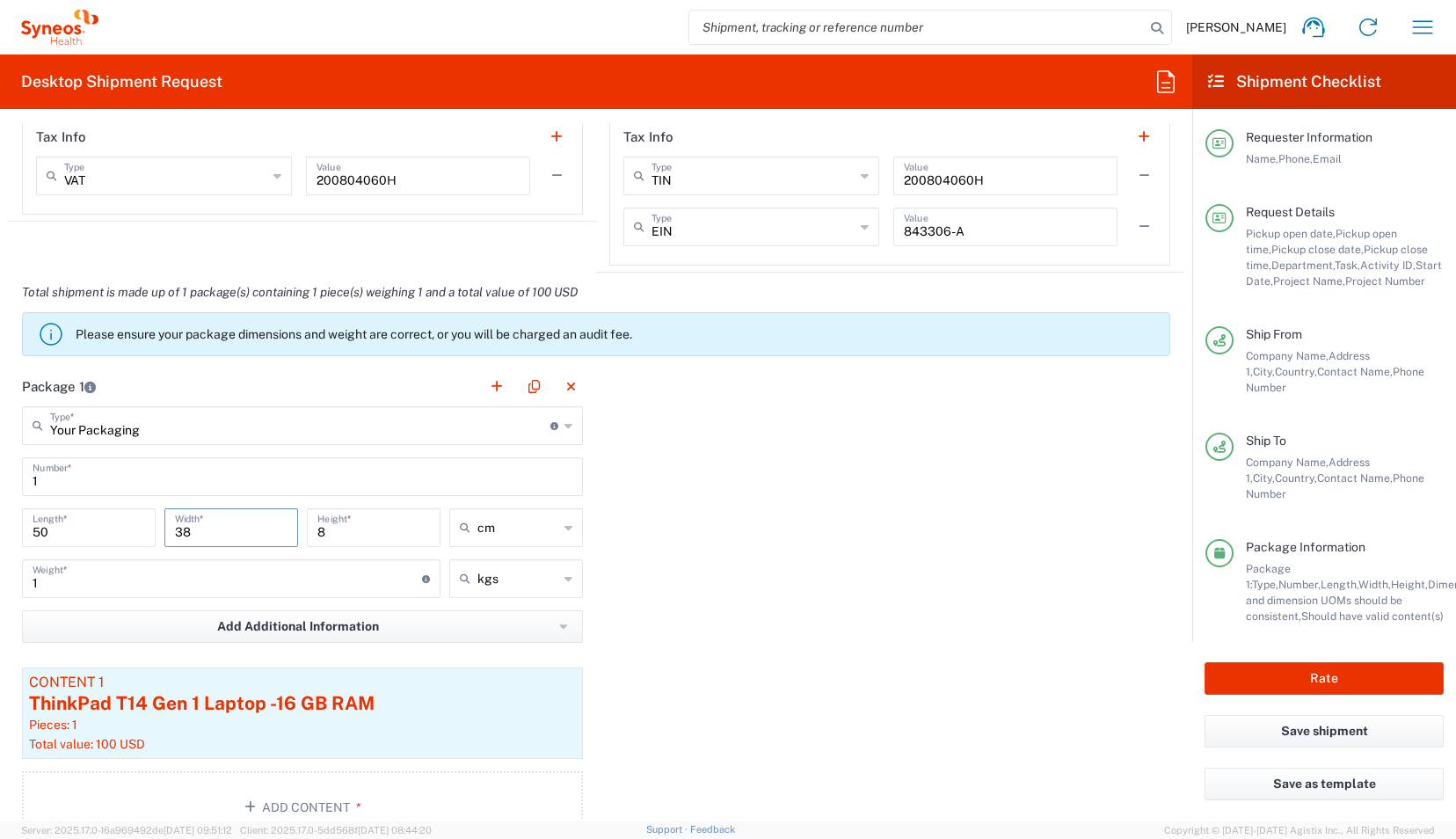
click at [0, 442] on html "[PERSON_NAME] Home Shipment estimator Shipment tracking Desktop shipment reques…" at bounding box center [728, 419] width 1456 height 839
type input "40"
drag, startPoint x: 349, startPoint y: 528, endPoint x: 127, endPoint y: 458, distance: 232.8
click at [127, 458] on main "Your Packaging Type * Material used to package goods Your Packaging Envelope La…" at bounding box center [302, 628] width 587 height 443
type input "10"
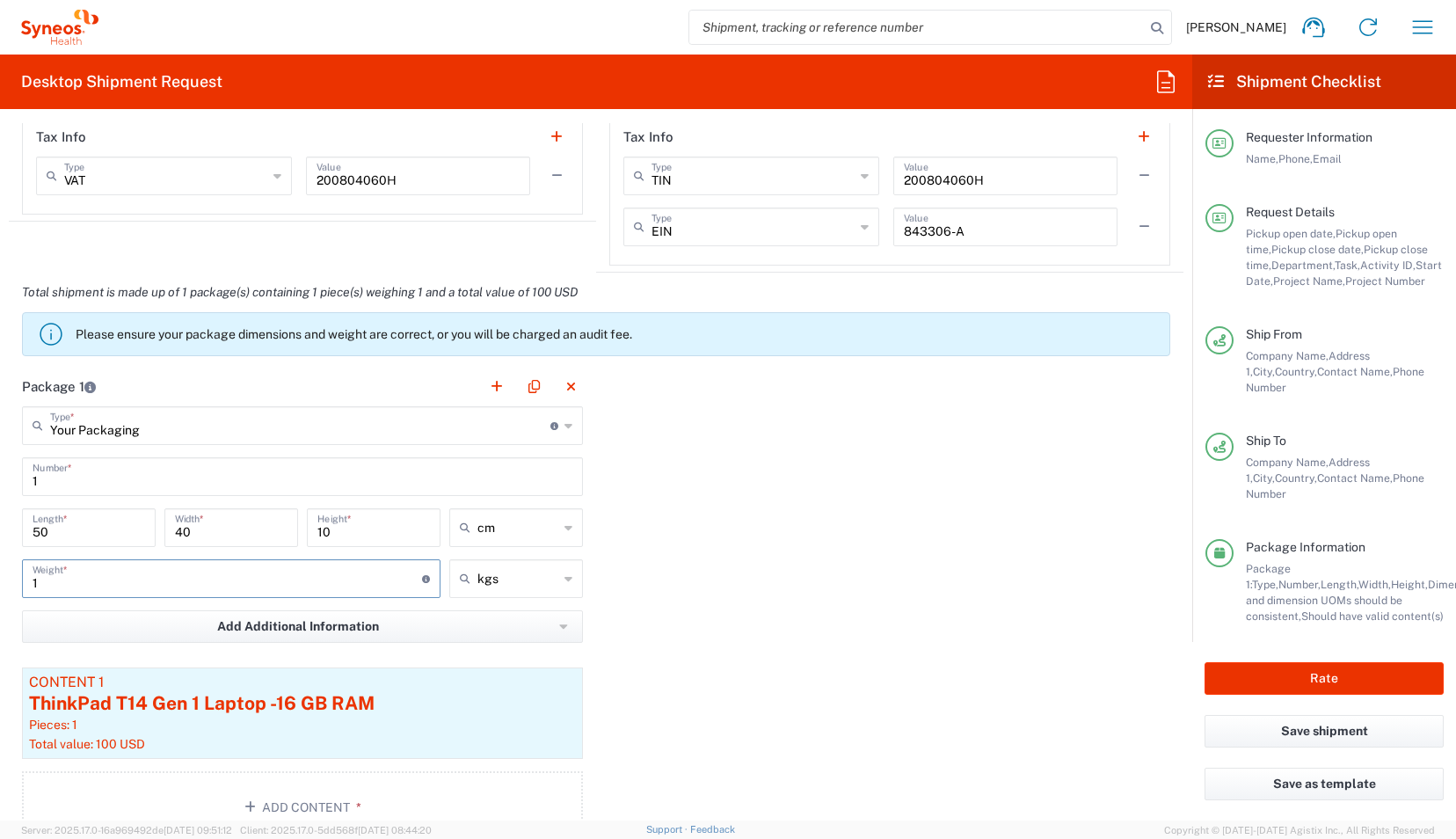
drag, startPoint x: 74, startPoint y: 583, endPoint x: 0, endPoint y: 591, distance: 74.4
click at [0, 591] on html "[PERSON_NAME] Home Shipment estimator Shipment tracking Desktop shipment reques…" at bounding box center [728, 419] width 1456 height 839
type input "2.5"
click at [618, 689] on div "Package 1 Your Packaging Type * Material used to package goods Your Packaging E…" at bounding box center [596, 611] width 1174 height 489
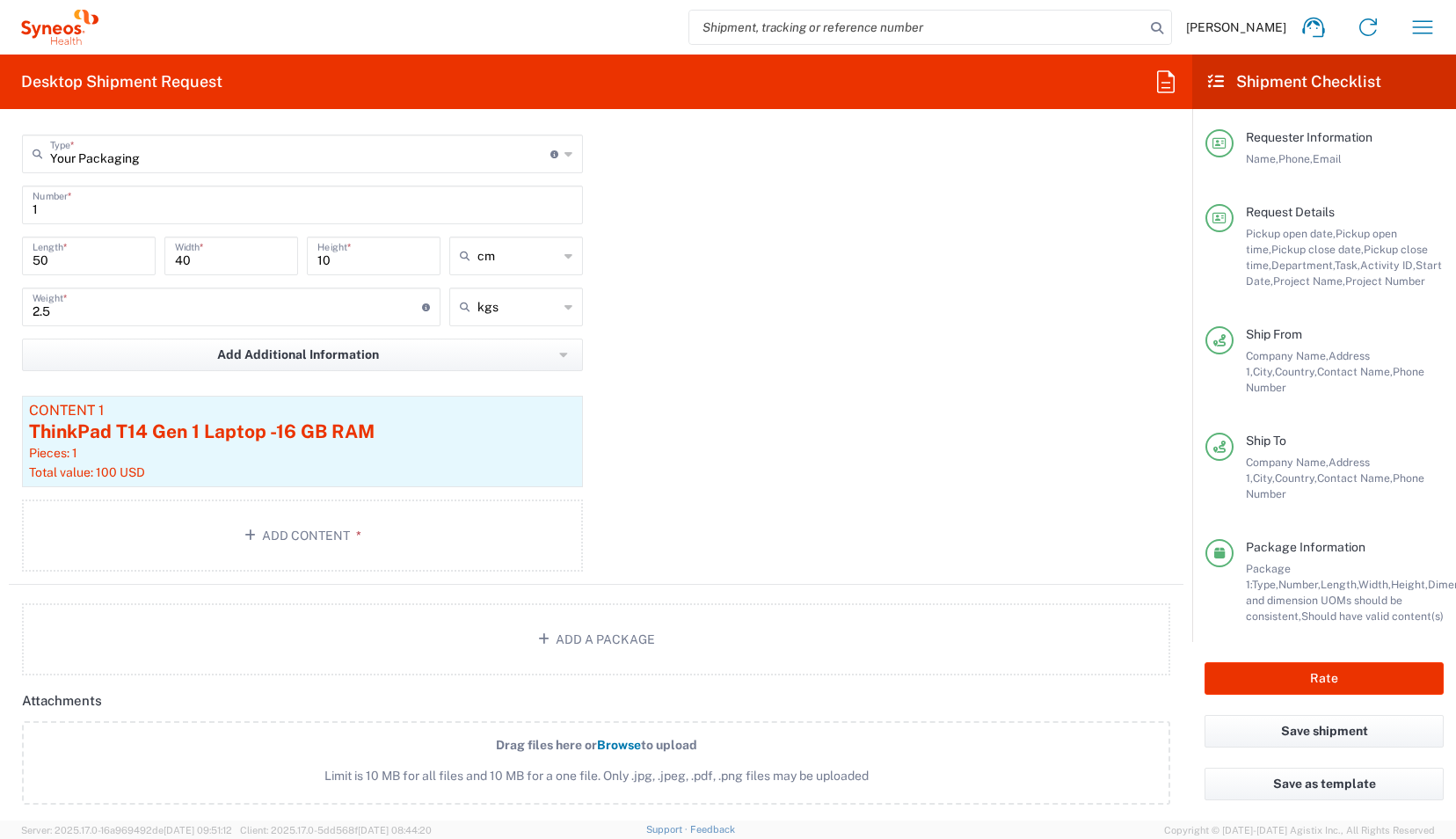
scroll to position [1903, 0]
click at [394, 463] on div "Total value: 100 USD" at bounding box center [302, 471] width 547 height 16
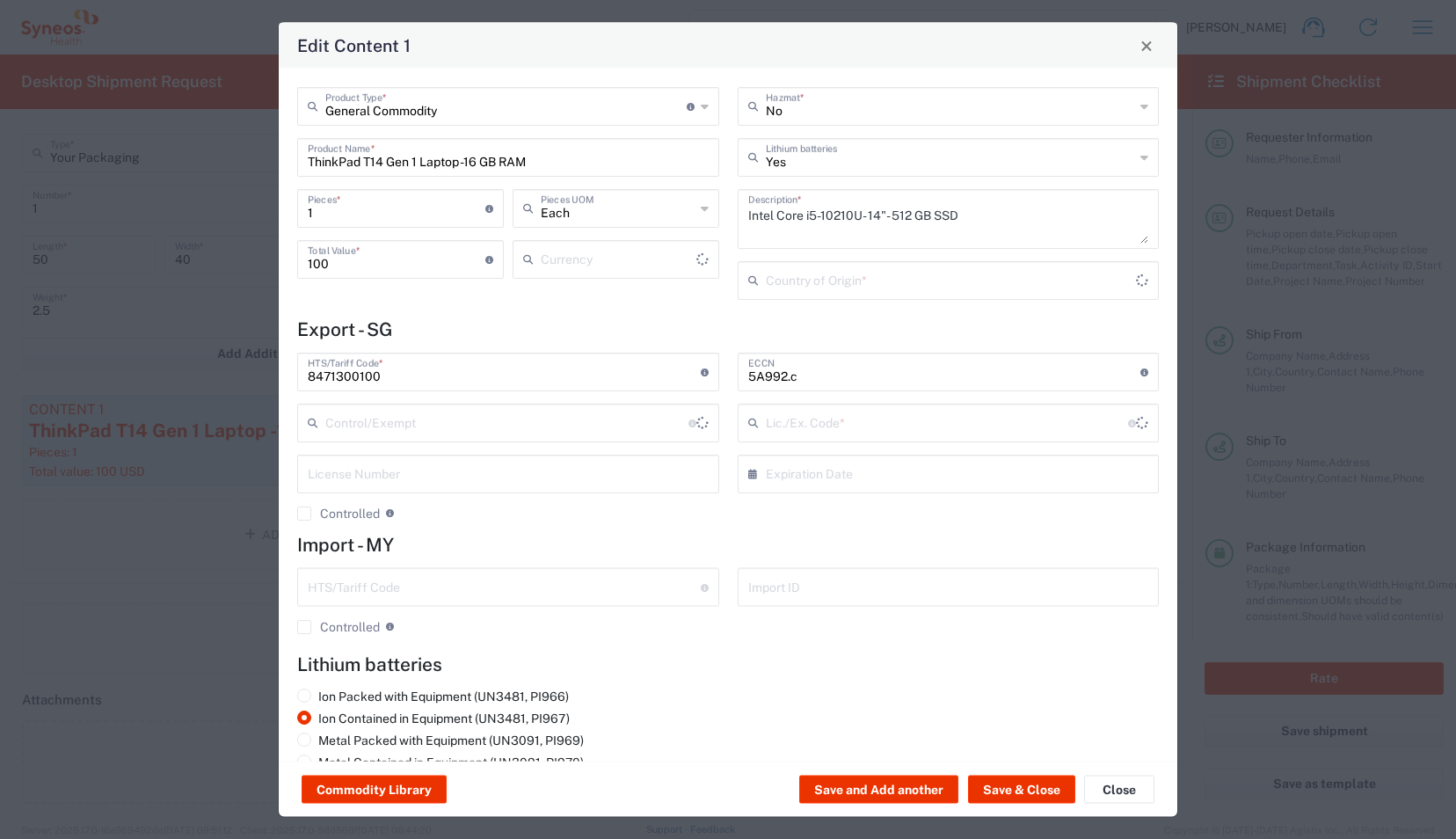
type input "US Dollar"
type input "[GEOGRAPHIC_DATA]"
type input "BIS"
type input "NLR - No License Required"
drag, startPoint x: 576, startPoint y: 160, endPoint x: 208, endPoint y: 182, distance: 368.7
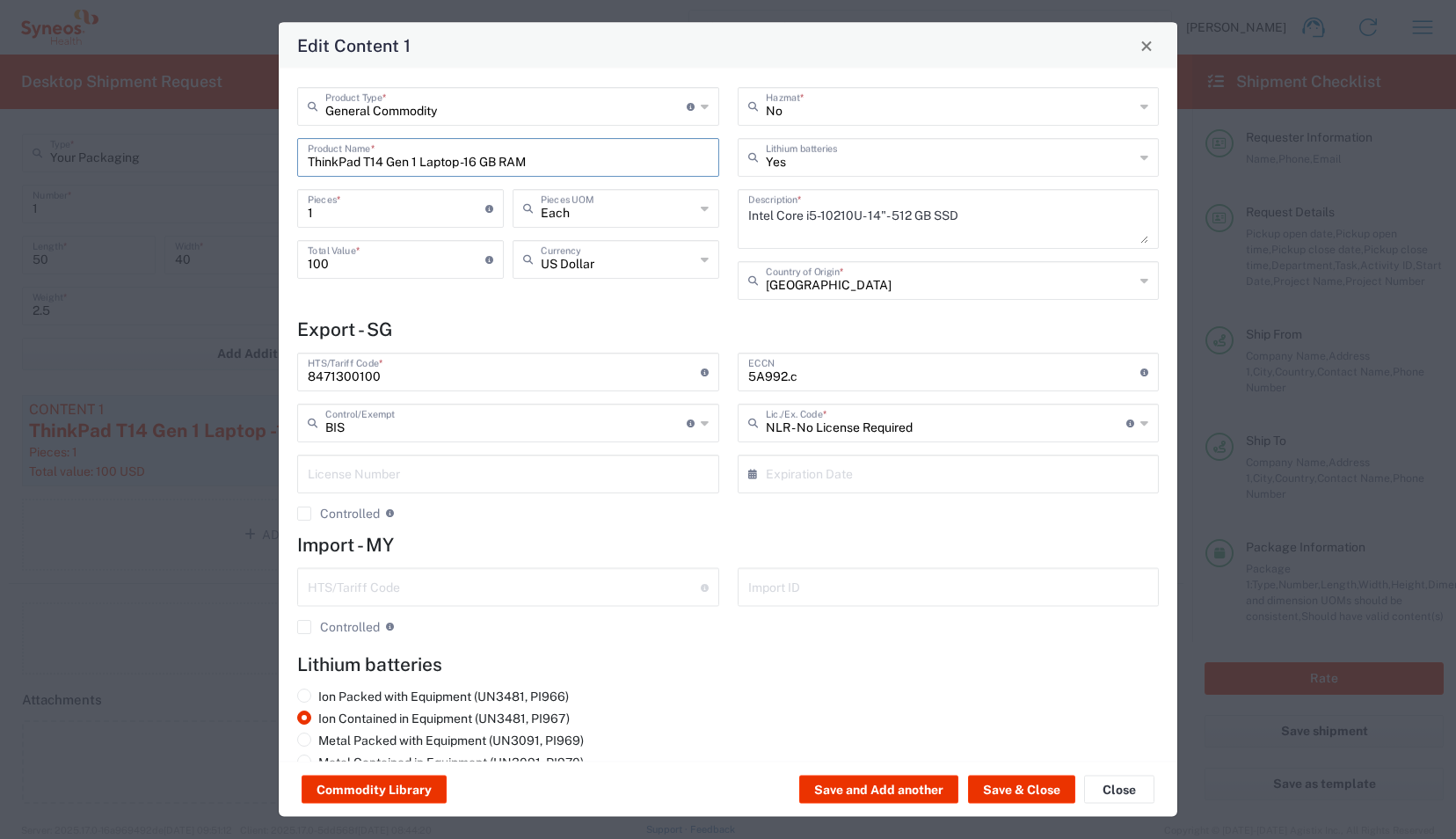
click at [208, 182] on div "Edit Content 1 General Commodity Product Type * Document: Paper document genera…" at bounding box center [728, 419] width 1456 height 839
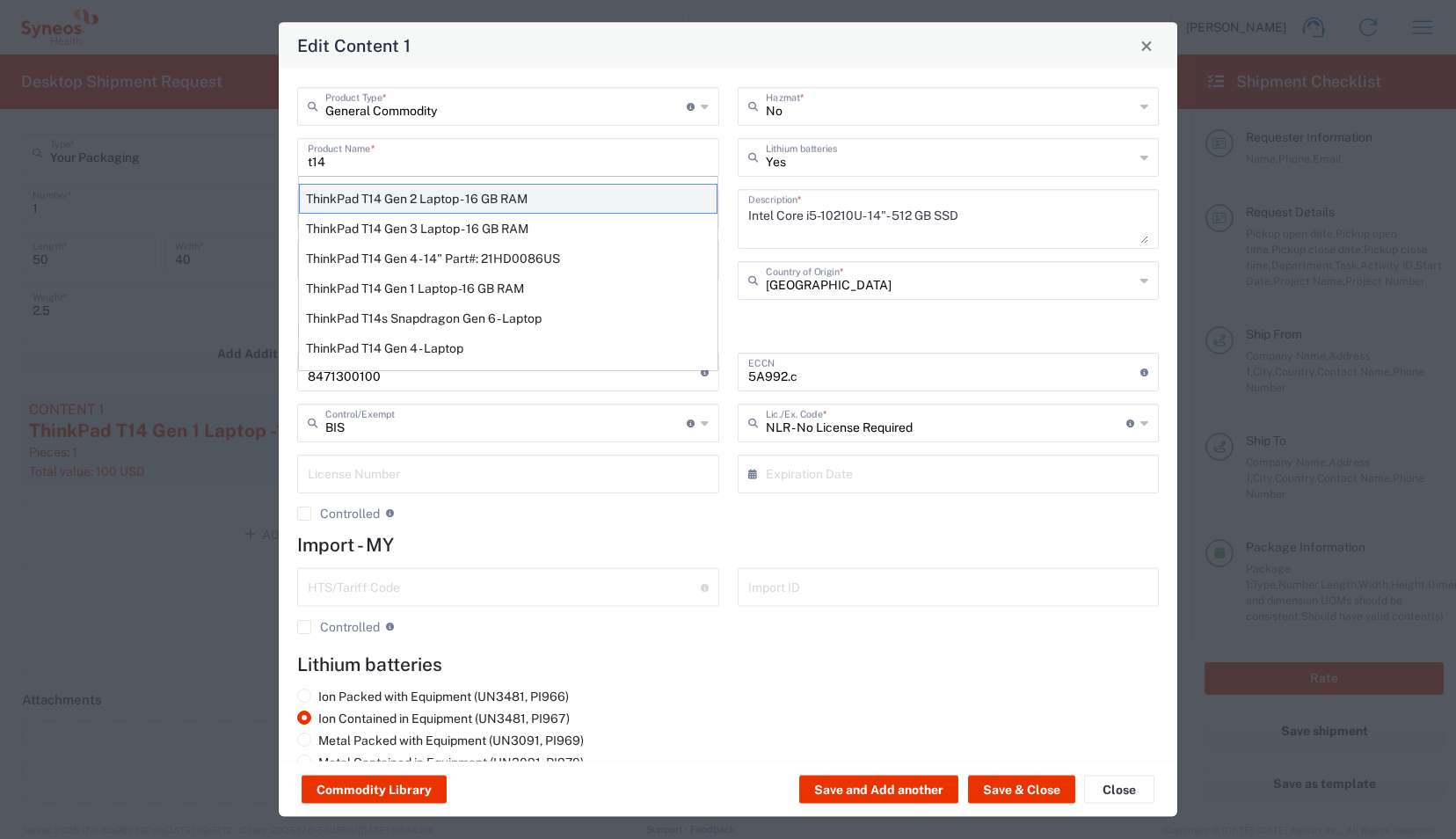
click at [461, 195] on div "ThinkPad T14 Gen 2 Laptop - 16 GB RAM" at bounding box center [508, 199] width 419 height 30
type input "ThinkPad T14 Gen 2 Laptop - 16 GB RAM"
type textarea "Intel Core i7-1156G7 vProÂ® Processor - 14"- 16 GB RAM - 512 GB SSD"
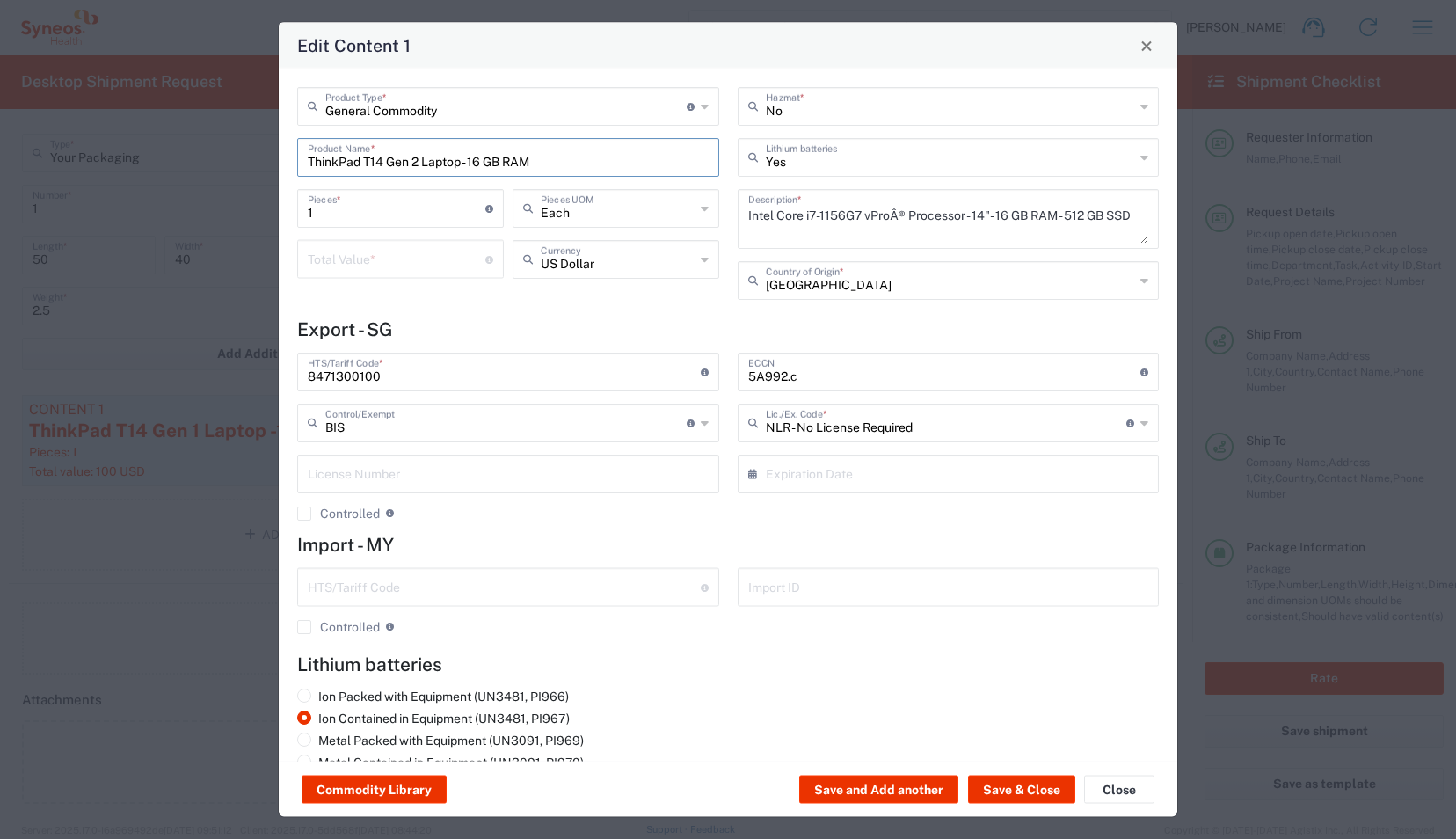
click at [399, 265] on input "number" at bounding box center [396, 257] width 178 height 31
type input "100"
click at [1015, 786] on button "Save & Close" at bounding box center [1021, 789] width 107 height 28
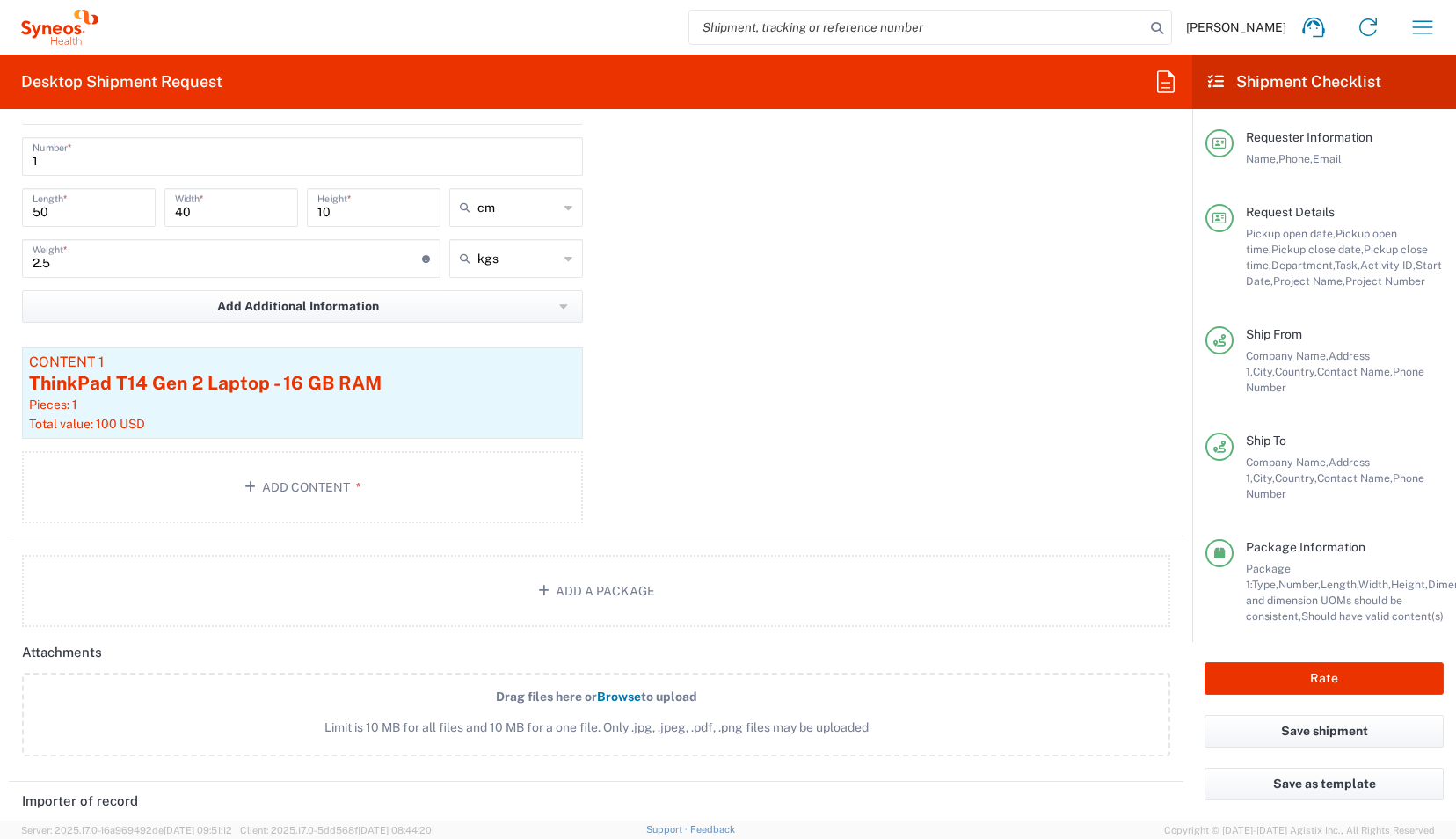
scroll to position [1952, 0]
click at [357, 473] on button "Add Content *" at bounding box center [302, 485] width 561 height 72
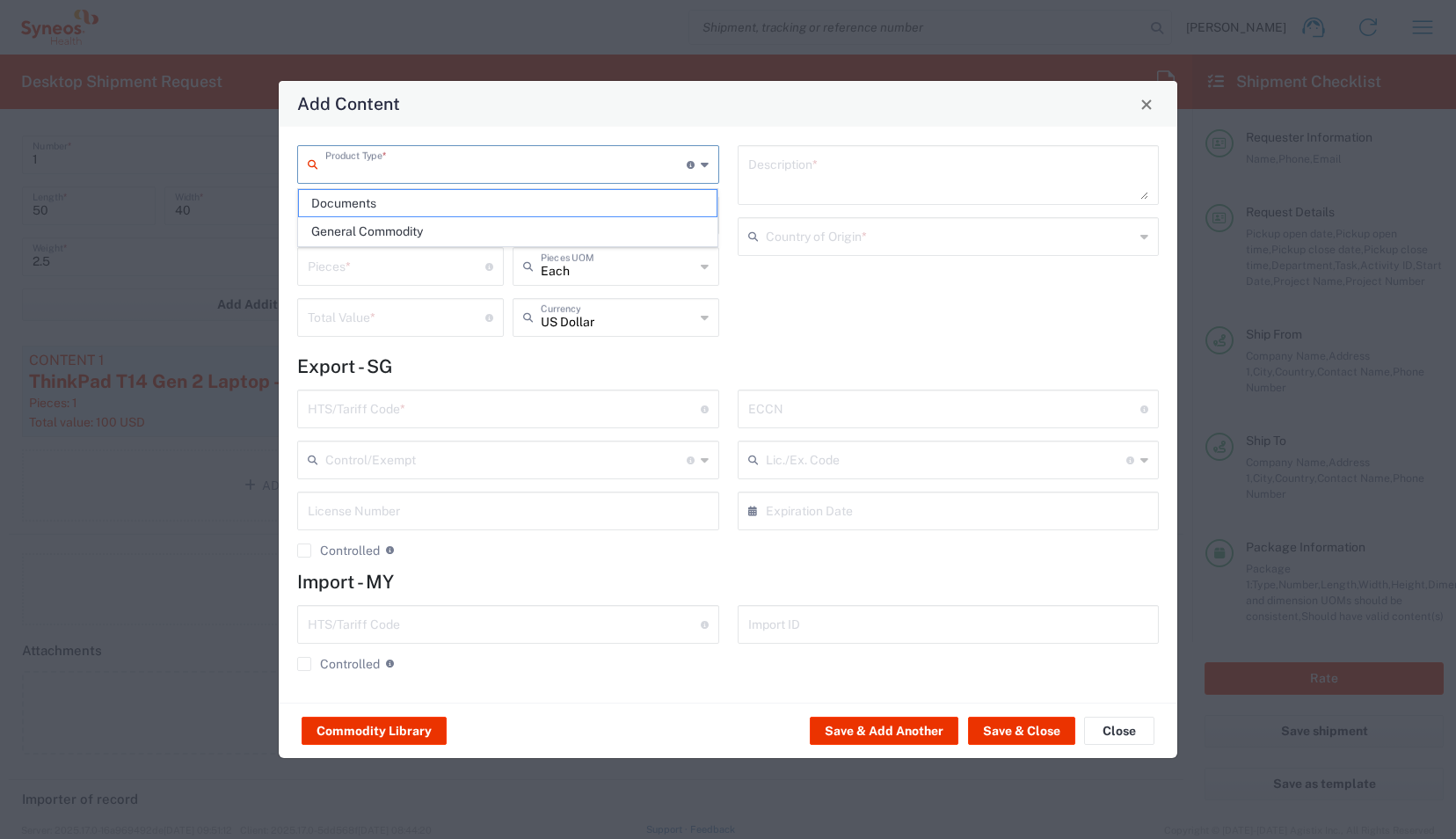
click at [426, 167] on input "text" at bounding box center [505, 163] width 362 height 31
click at [459, 227] on span "General Commodity" at bounding box center [508, 231] width 419 height 27
type input "General Commodity"
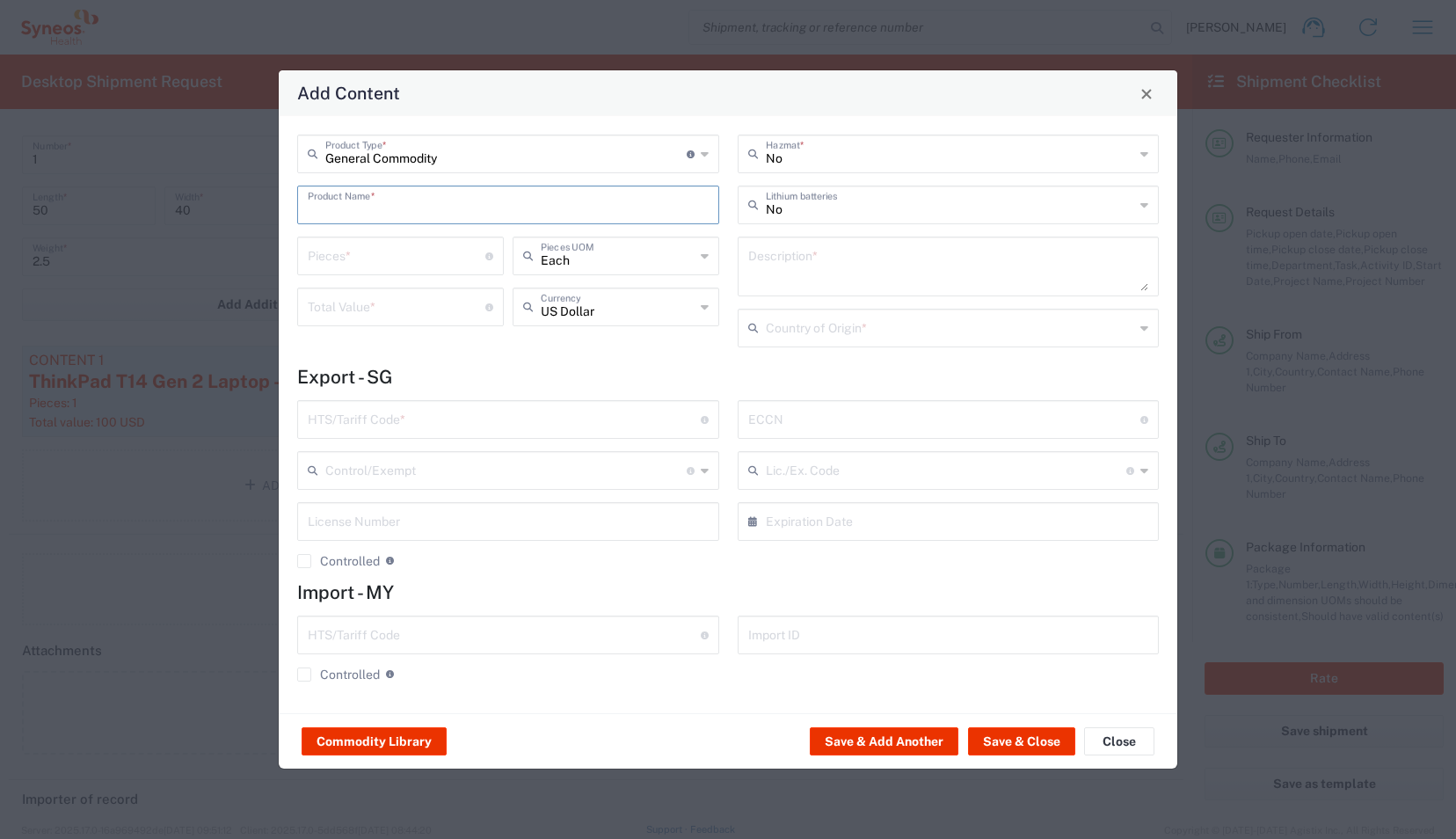
click at [411, 203] on input "text" at bounding box center [508, 203] width 401 height 31
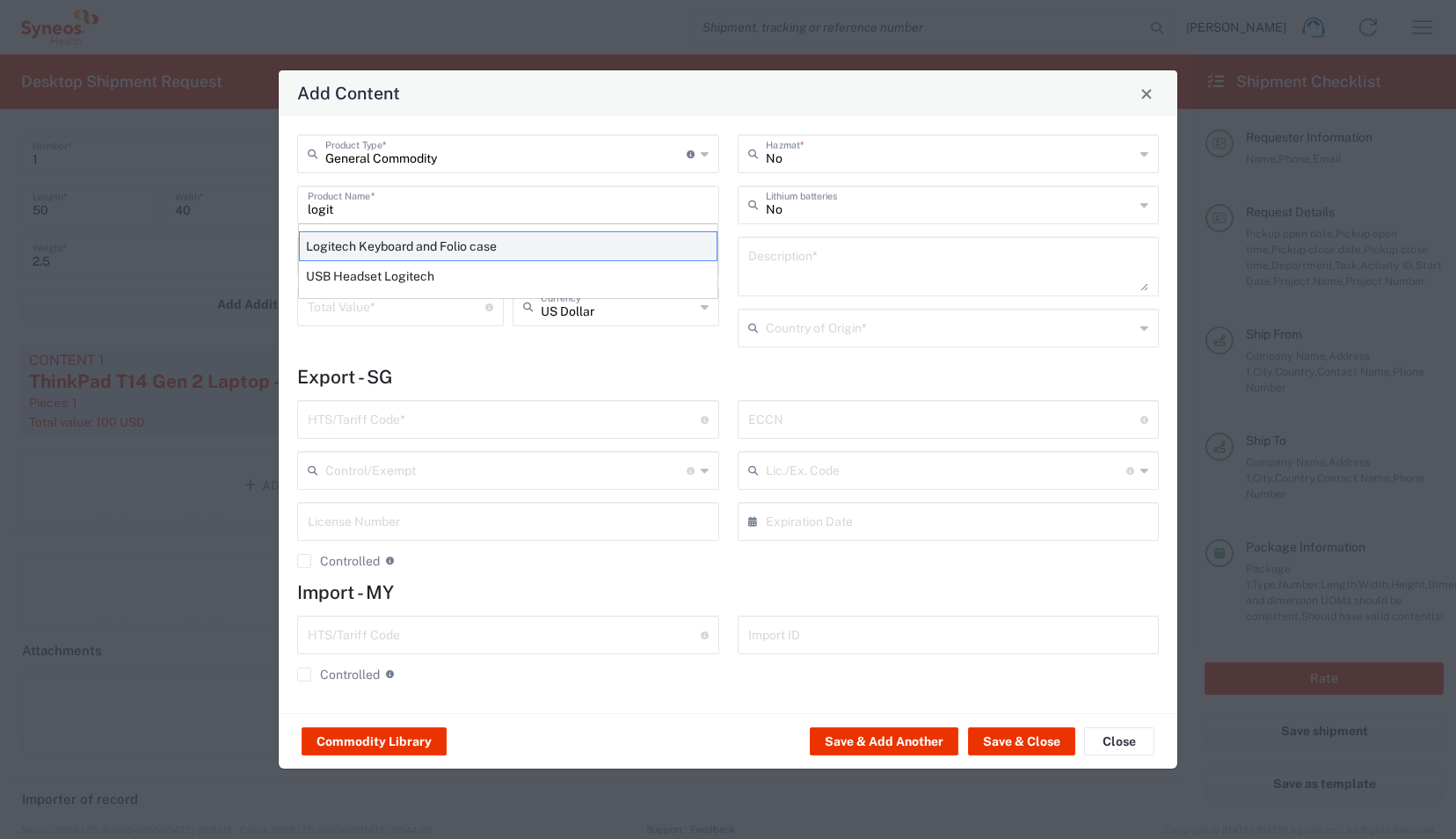
click at [420, 254] on div "Logitech Keyboard and Folio case" at bounding box center [508, 246] width 419 height 30
type input "Logitech Keyboard and Folio case"
type input "1"
type textarea "Logitech Keyboard and Folio case"
type input "[GEOGRAPHIC_DATA]"
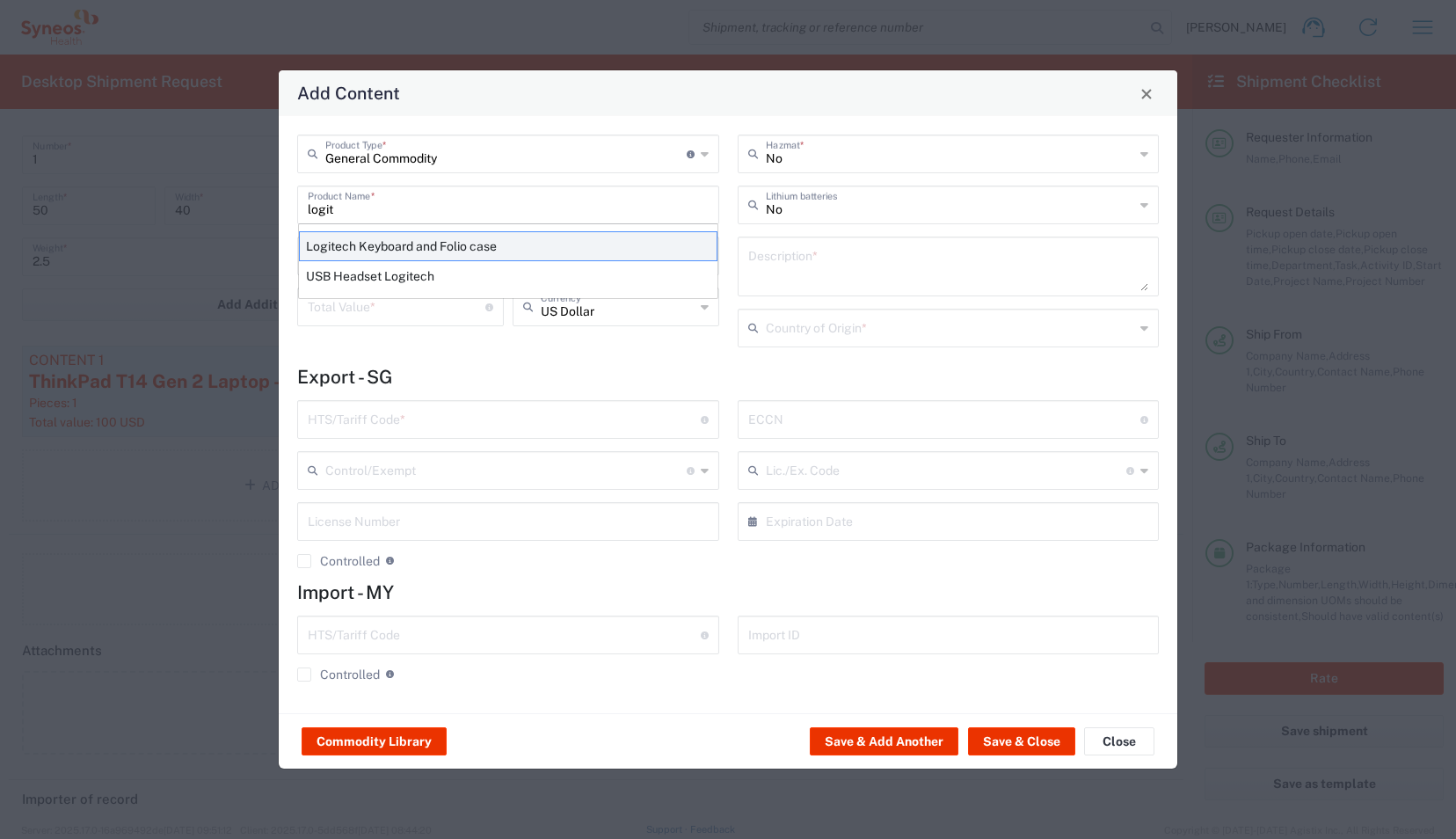
type input "8471.60.0050"
type input "BIS"
type input "EAR99"
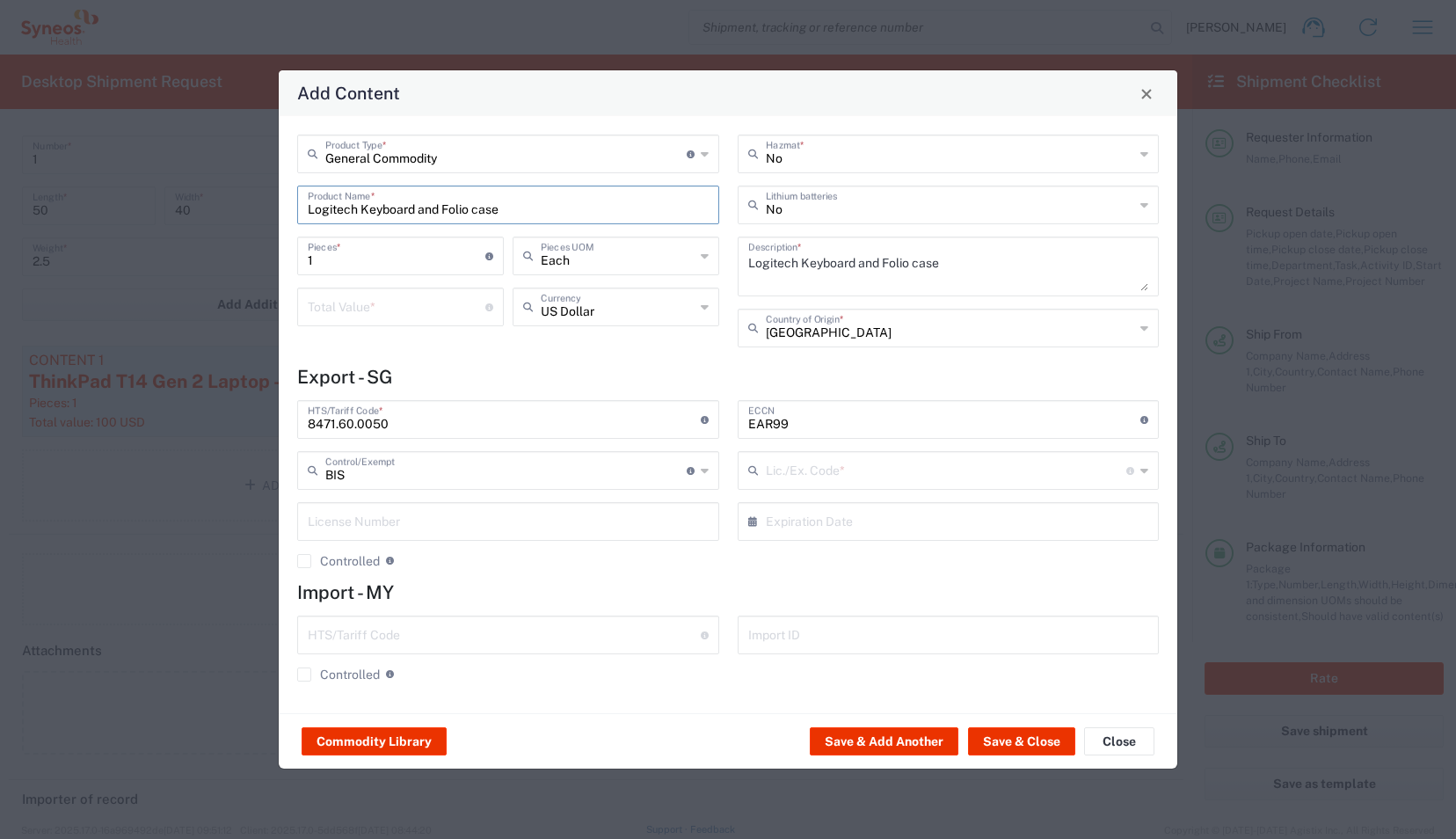
type input "NLR - No License Required"
click at [415, 319] on input "number" at bounding box center [396, 305] width 178 height 31
type input "25"
click at [1008, 744] on button "Save & Close" at bounding box center [1021, 741] width 107 height 28
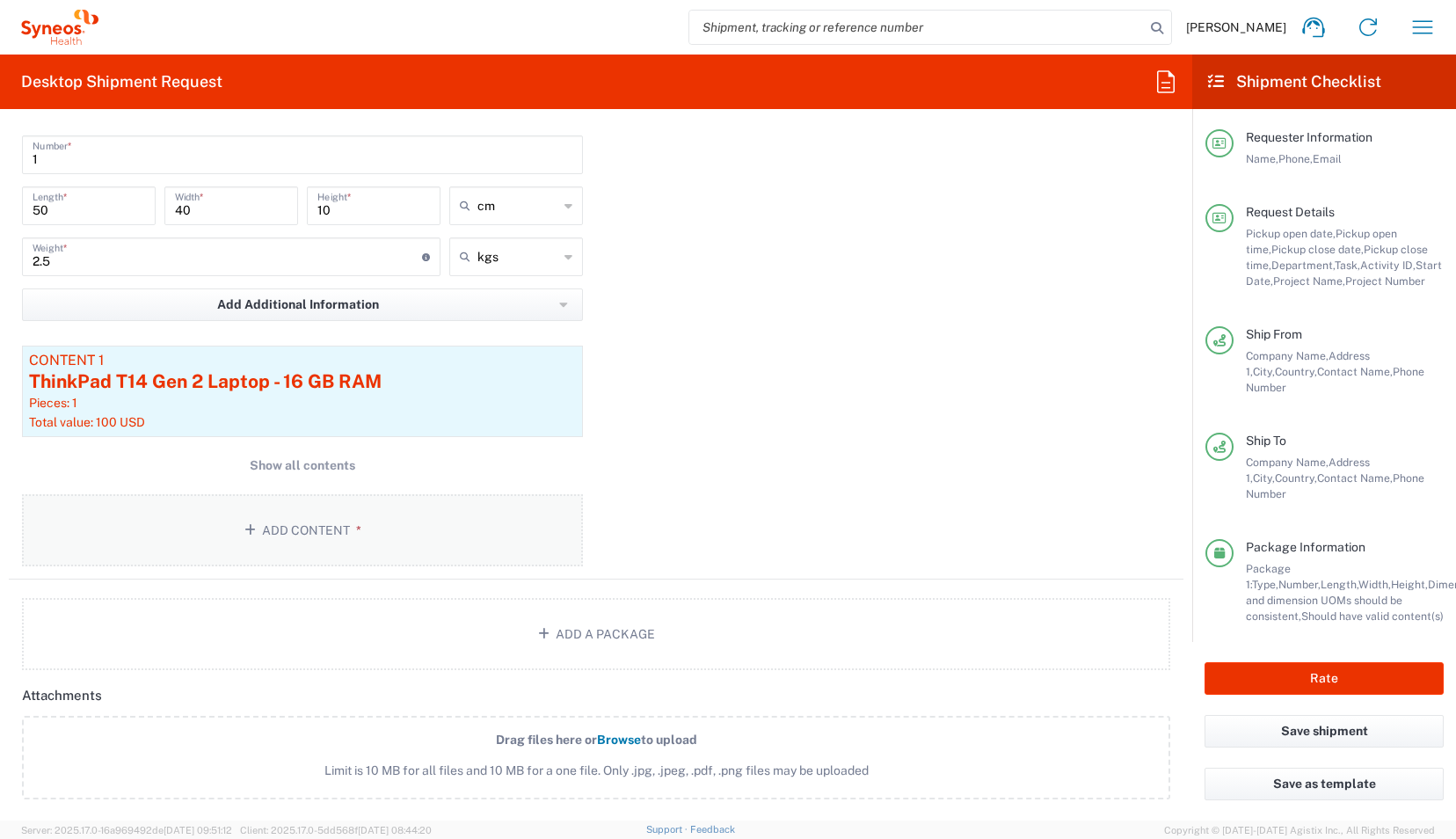
click at [288, 535] on button "Add Content *" at bounding box center [302, 530] width 561 height 72
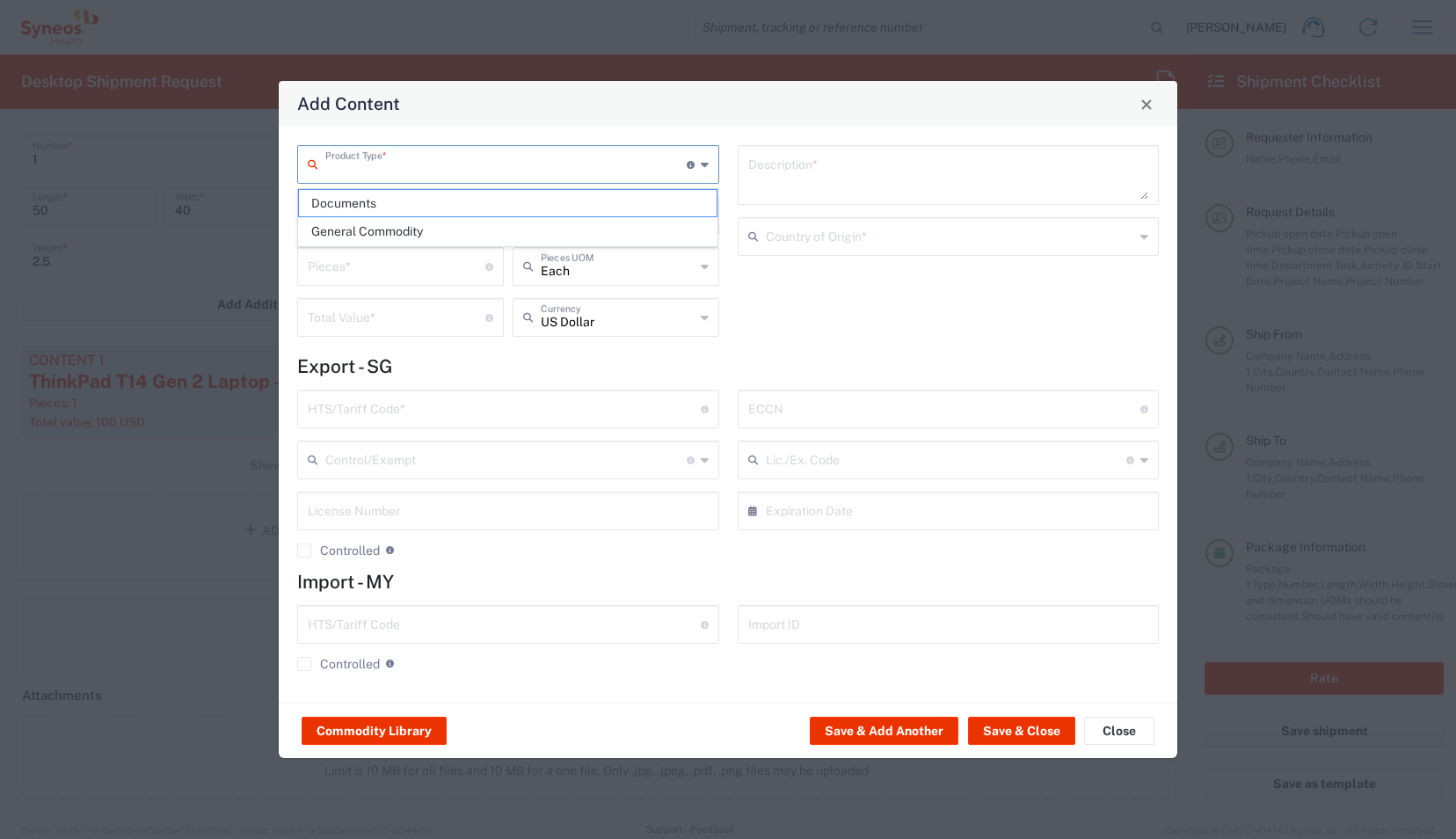
click at [419, 172] on input "text" at bounding box center [505, 163] width 362 height 31
click at [432, 224] on span "General Commodity" at bounding box center [508, 231] width 419 height 27
type input "General Commodity"
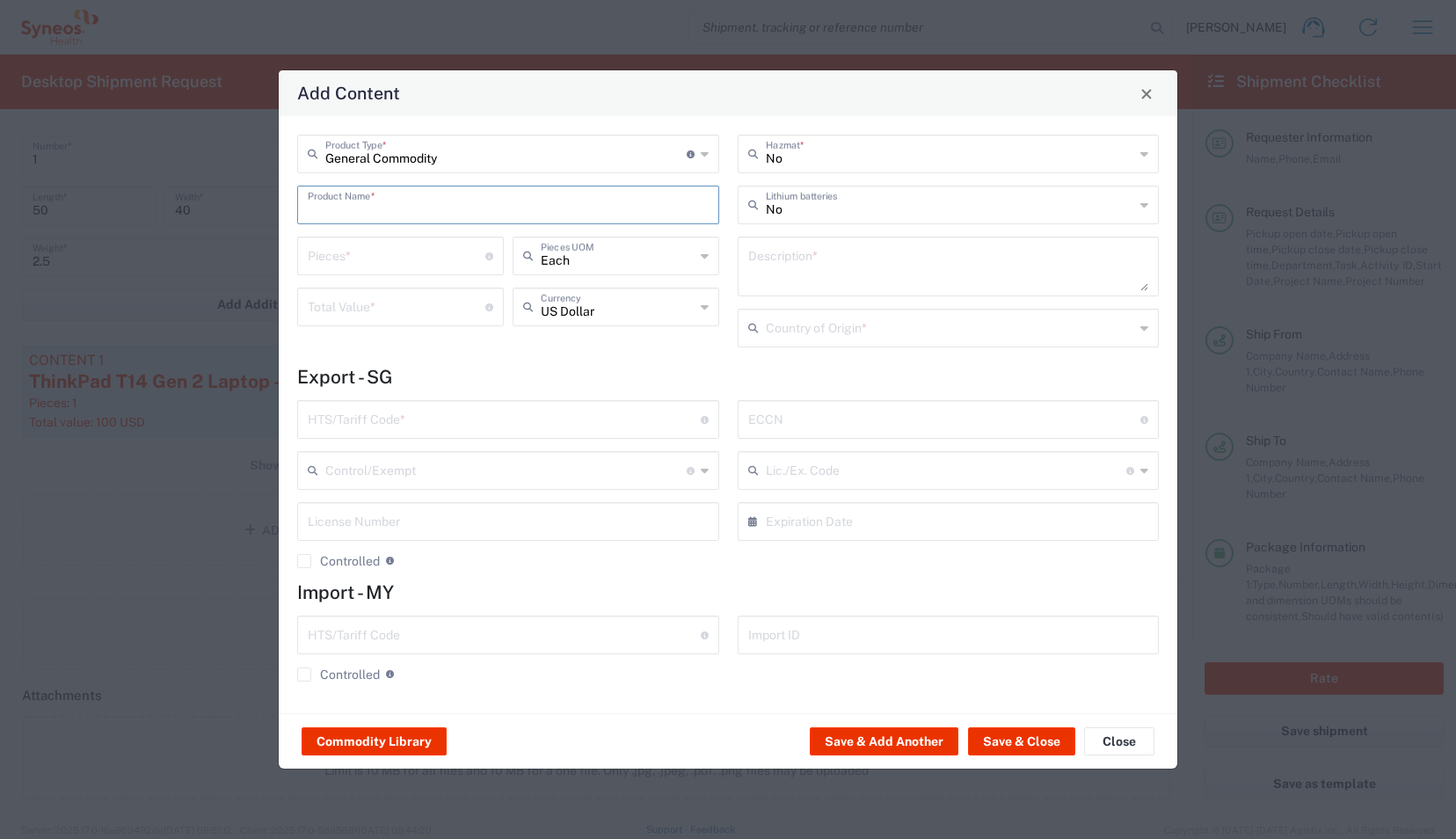
click at [382, 205] on input "text" at bounding box center [508, 203] width 401 height 31
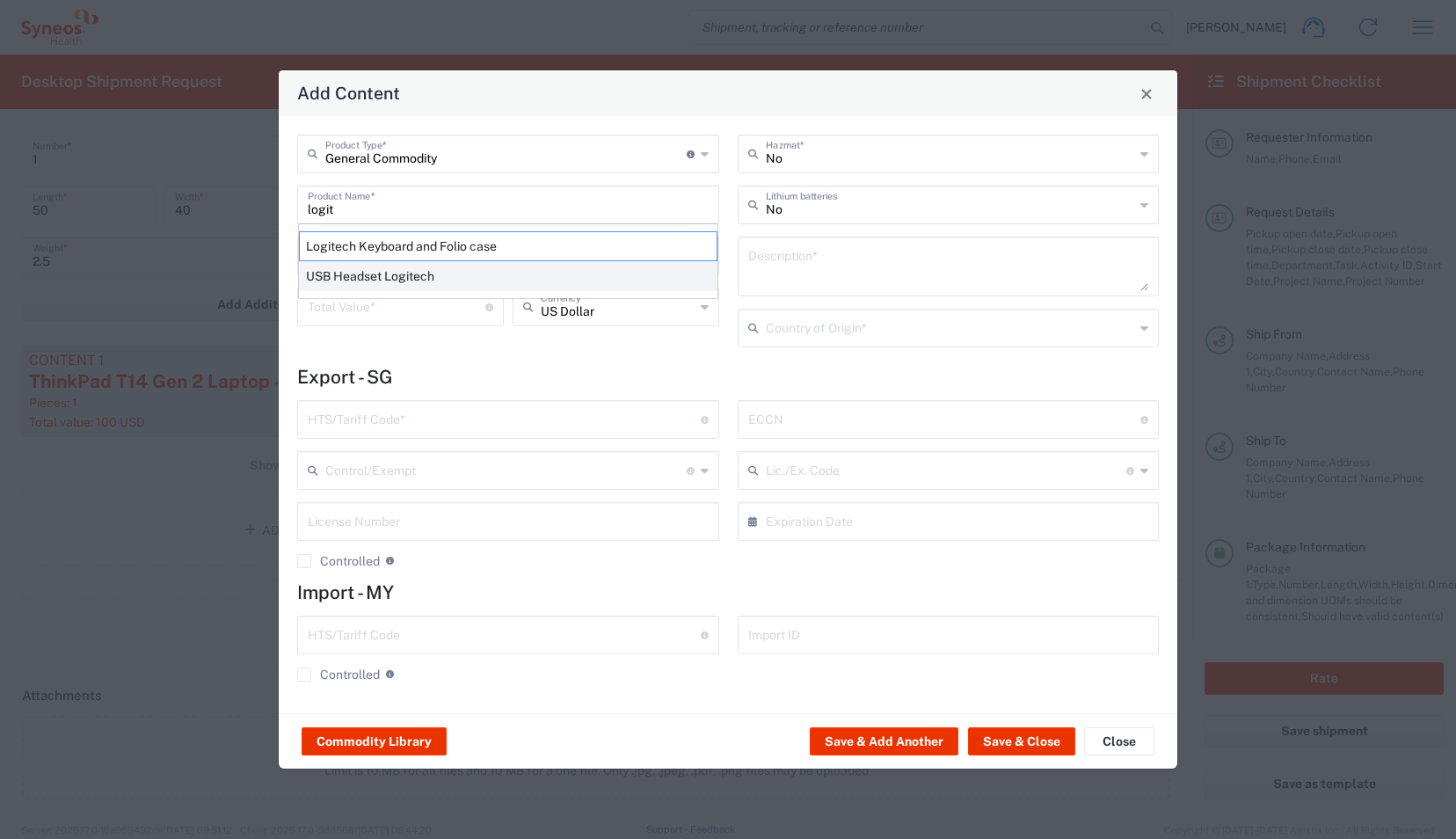
click at [399, 271] on div "USB Headset Logitech" at bounding box center [508, 276] width 419 height 30
type input "USB Headset Logitech"
type textarea "Logitech H570e Wired Headset, Mono Headphones with Noise-Cancelling Microphone,…"
type input "[GEOGRAPHIC_DATA]"
type input "8517.62.0090"
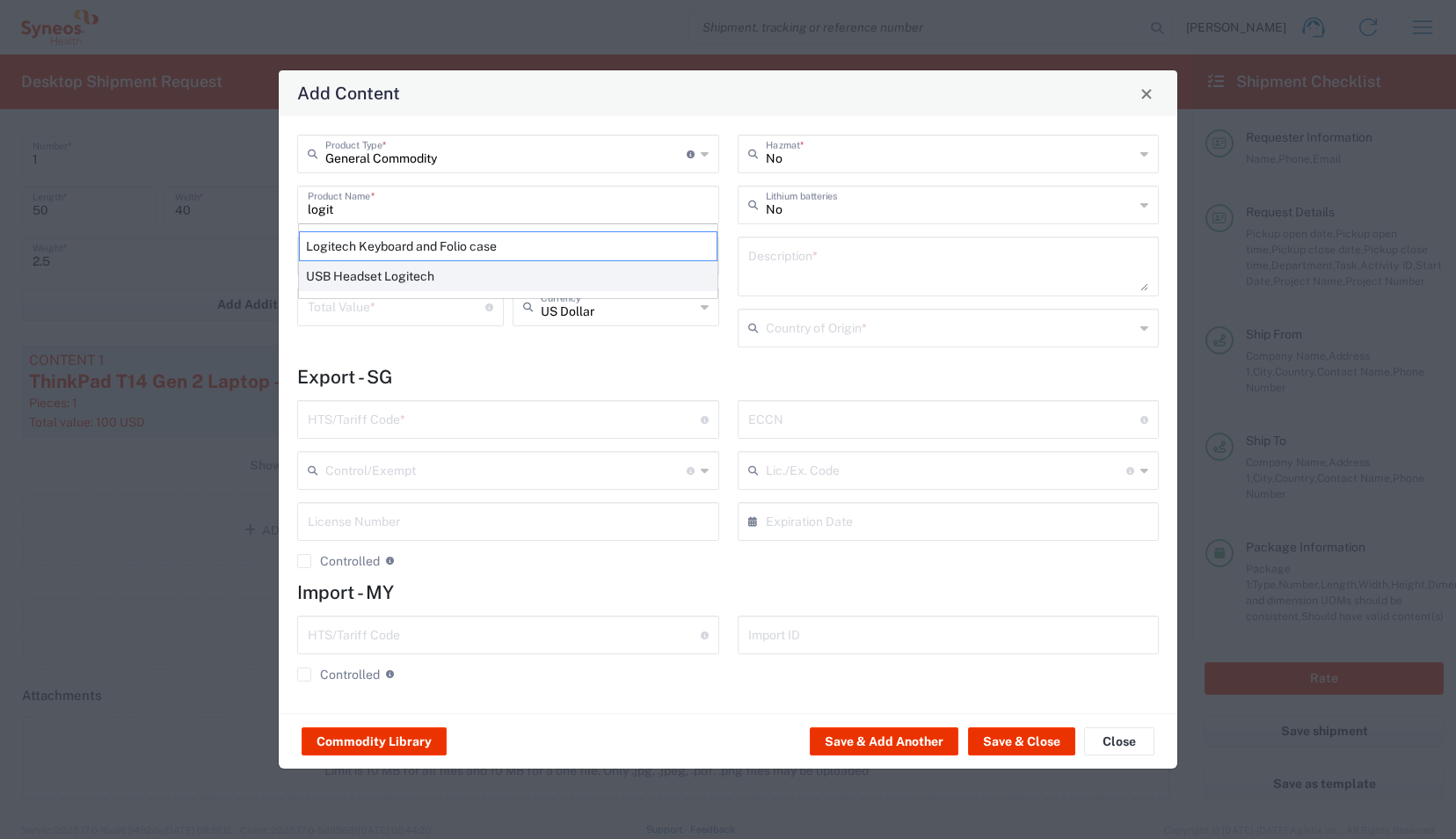
type input "BIS"
type input "EAR99"
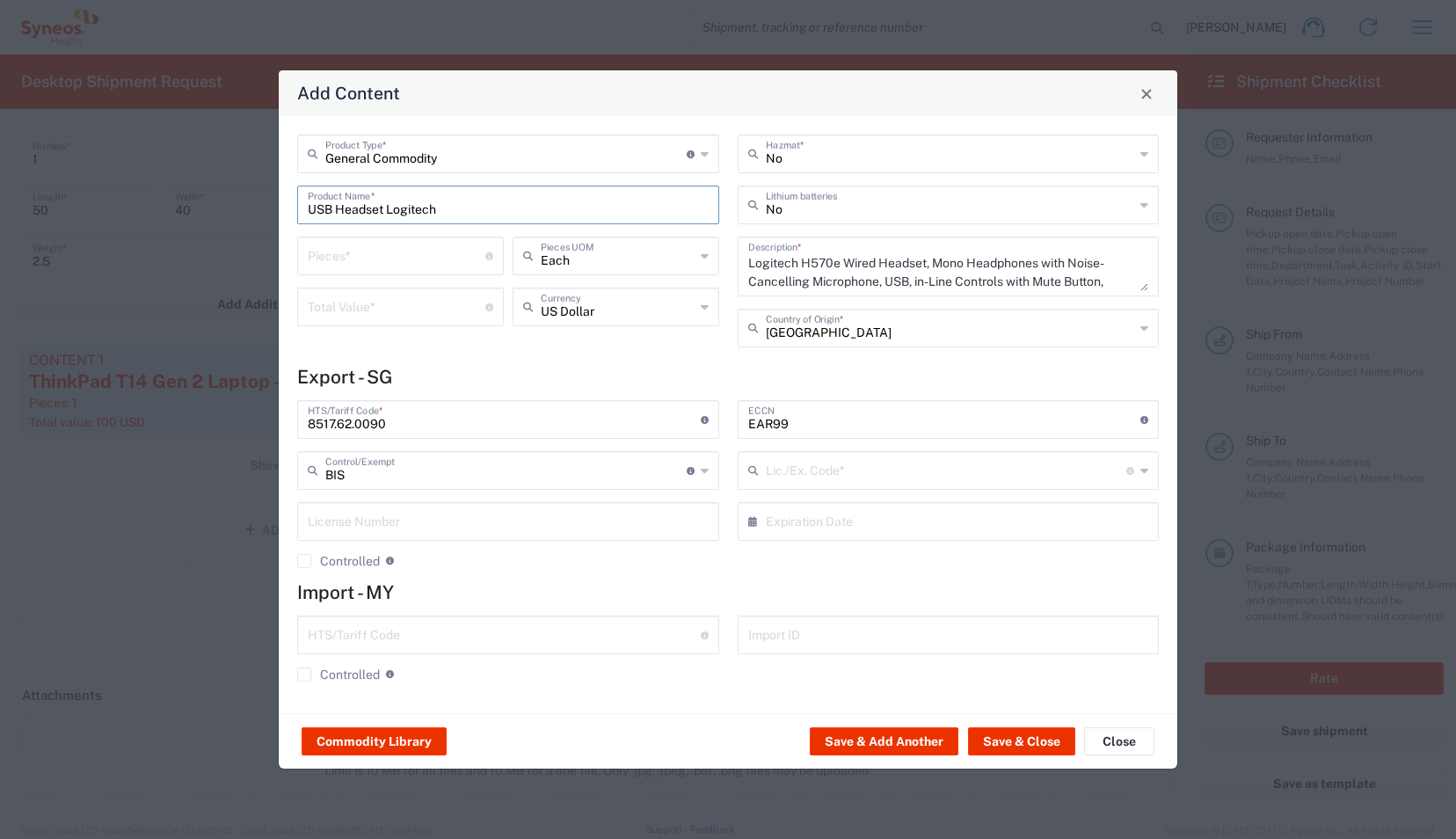
type input "NLR - No License Required"
click at [382, 255] on input "number" at bounding box center [396, 255] width 178 height 31
type input "1"
click at [391, 303] on input "number" at bounding box center [396, 305] width 178 height 31
type input "25"
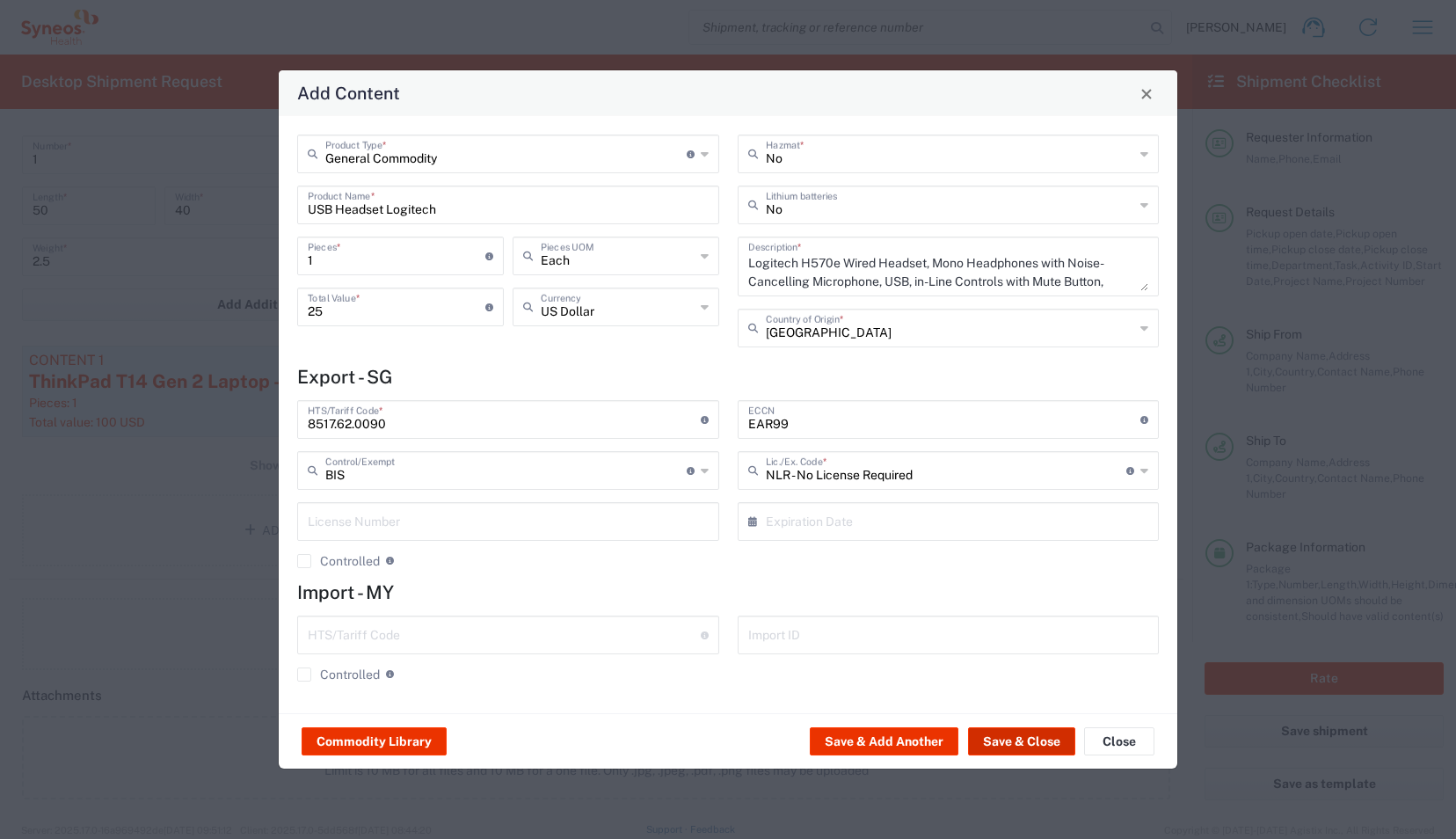
click at [1027, 740] on button "Save & Close" at bounding box center [1021, 741] width 107 height 28
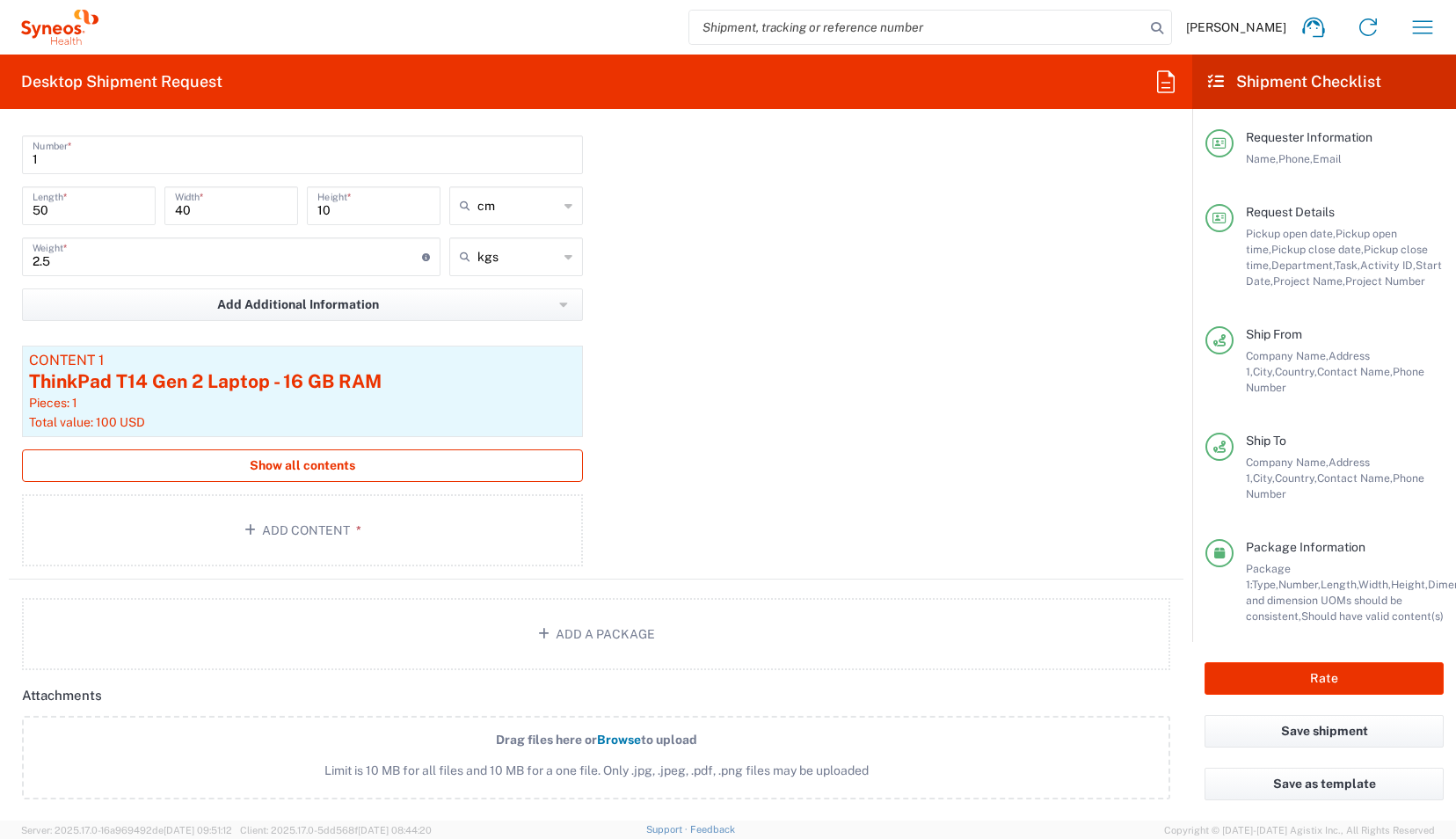
click at [397, 474] on button "Show all contents" at bounding box center [302, 465] width 561 height 33
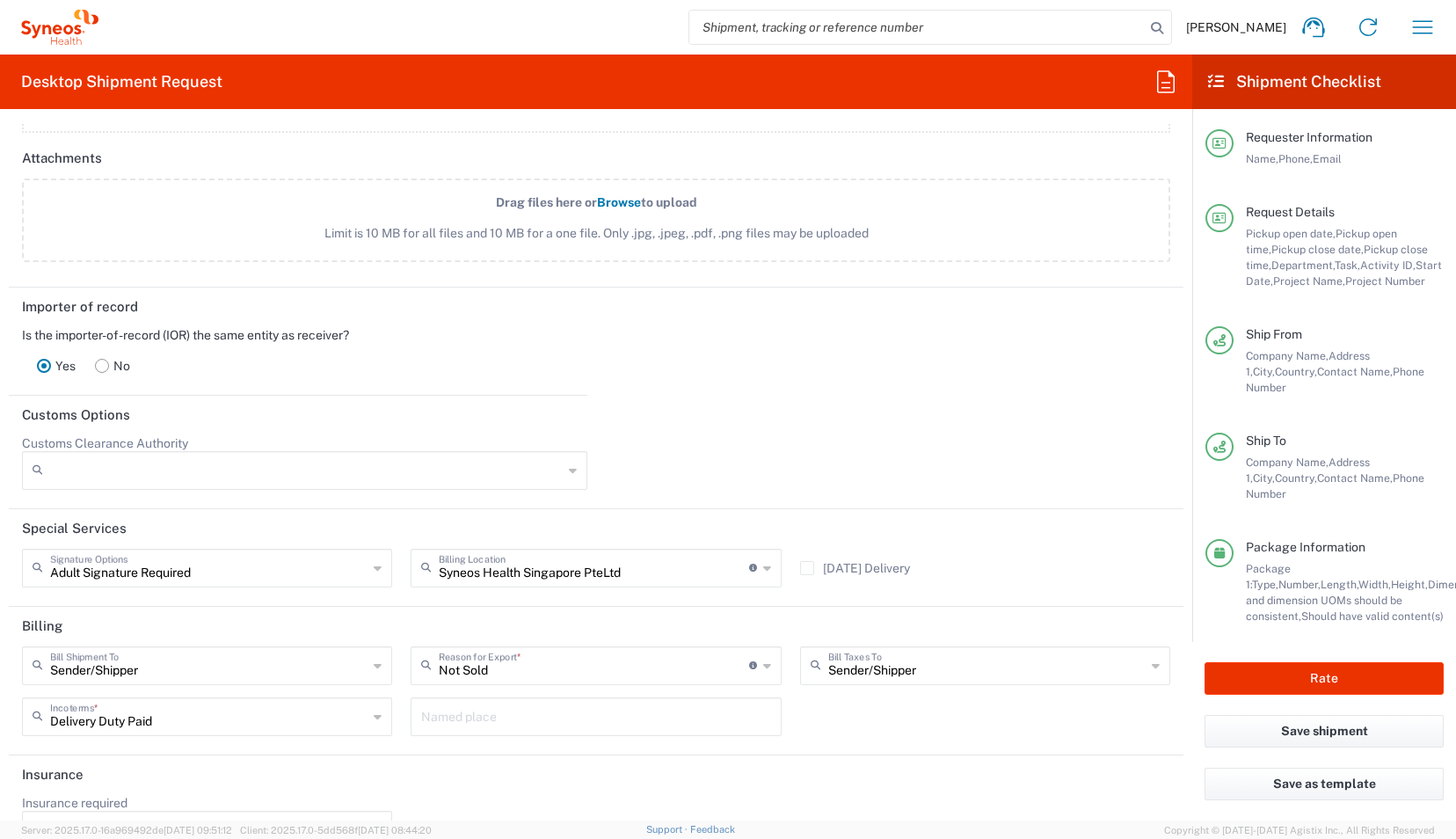
scroll to position [2737, 0]
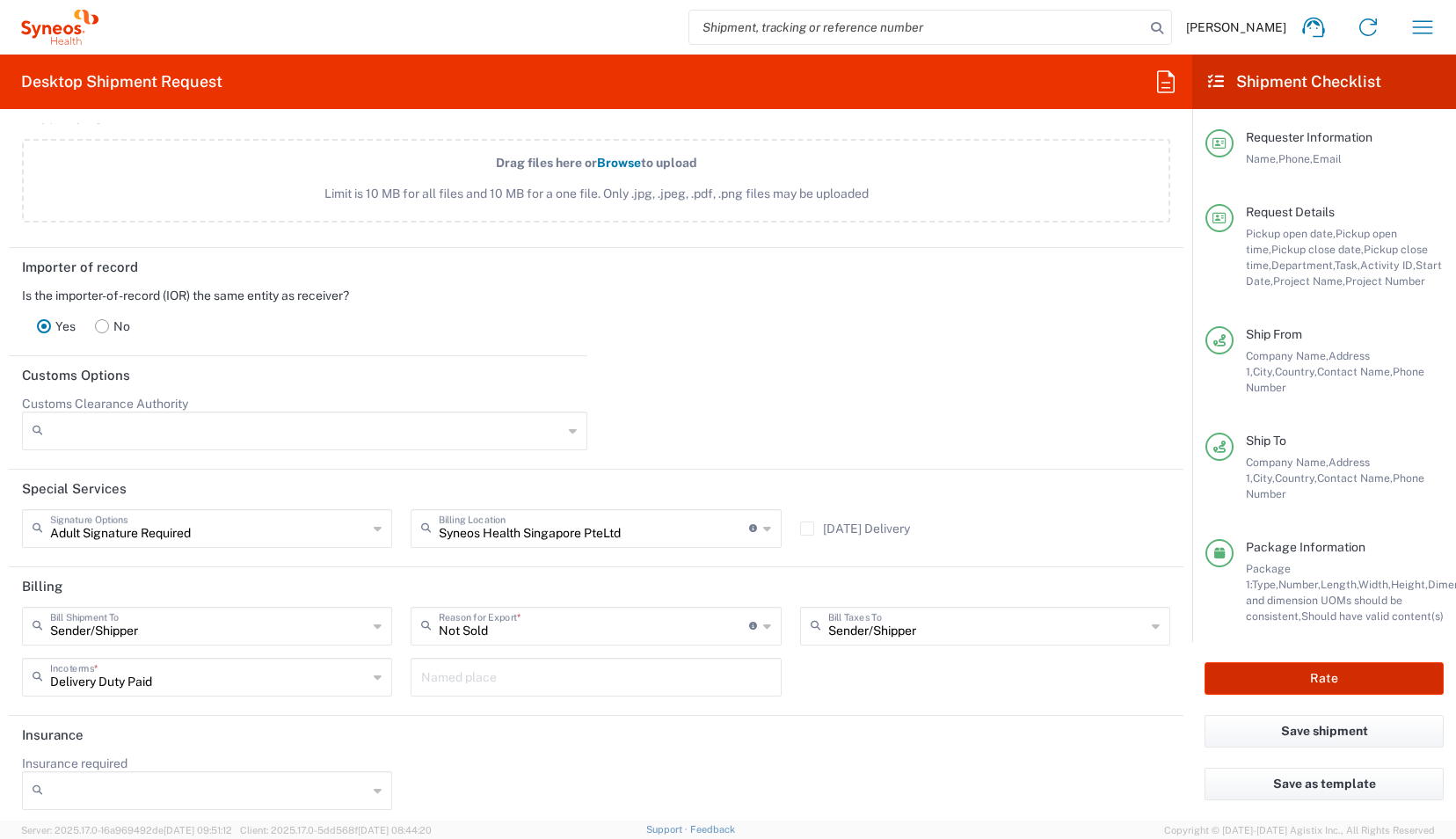
click at [1127, 676] on button "Rate" at bounding box center [1324, 678] width 240 height 33
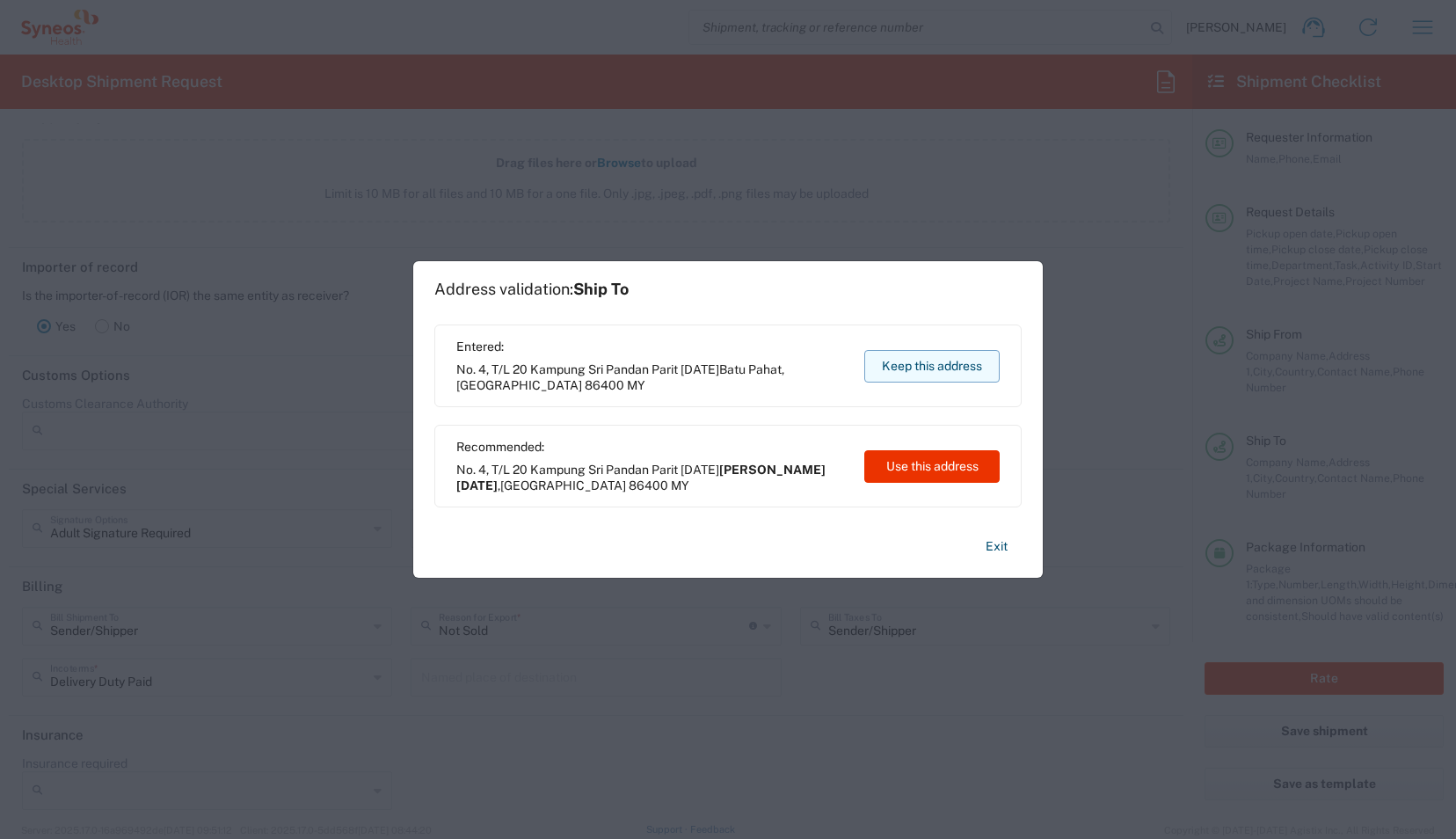
click at [940, 364] on button "Keep this address" at bounding box center [932, 365] width 135 height 33
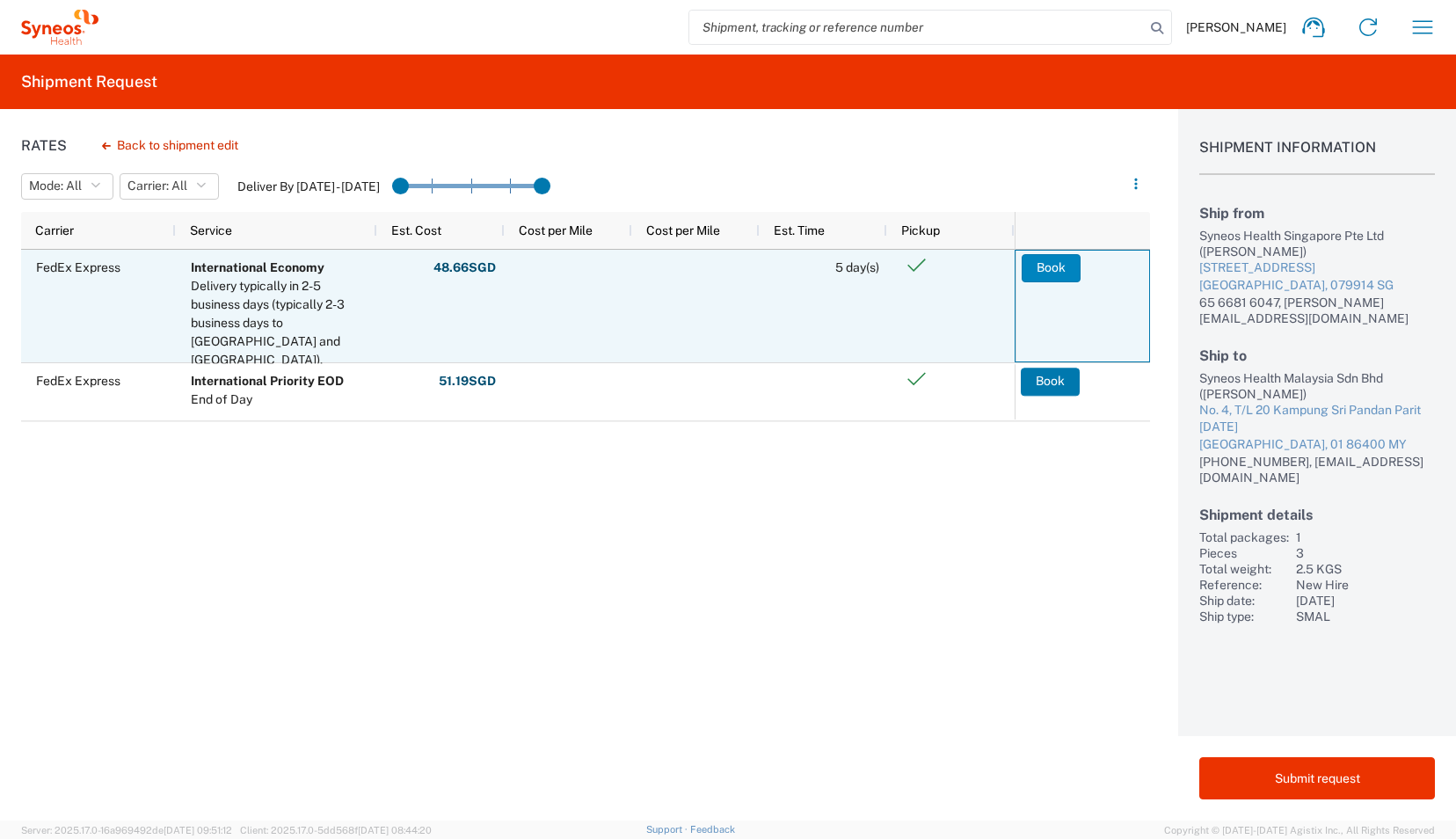
click at [1048, 268] on button "Book" at bounding box center [1051, 268] width 59 height 28
